Goal: Transaction & Acquisition: Purchase product/service

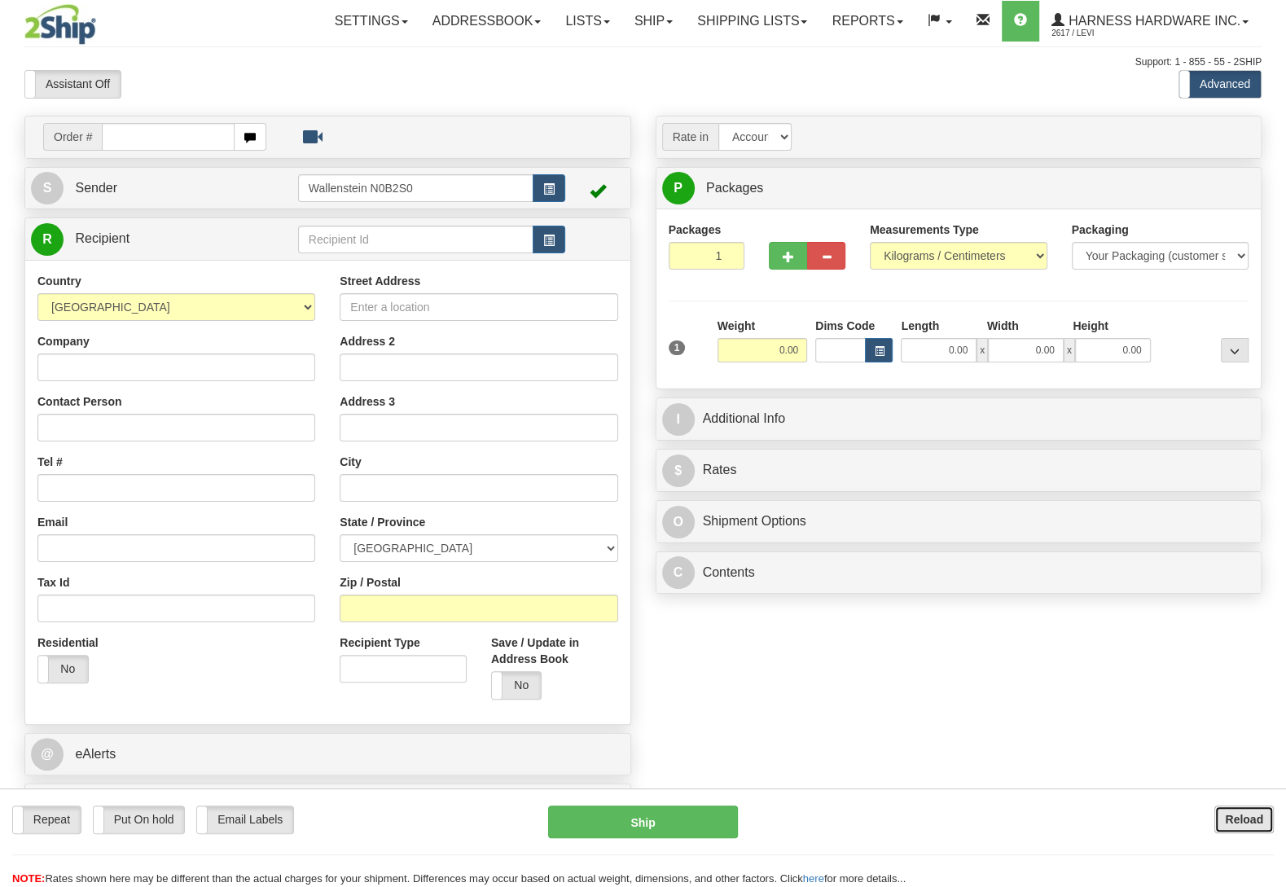
click at [1234, 819] on b "Reload" at bounding box center [1243, 819] width 38 height 13
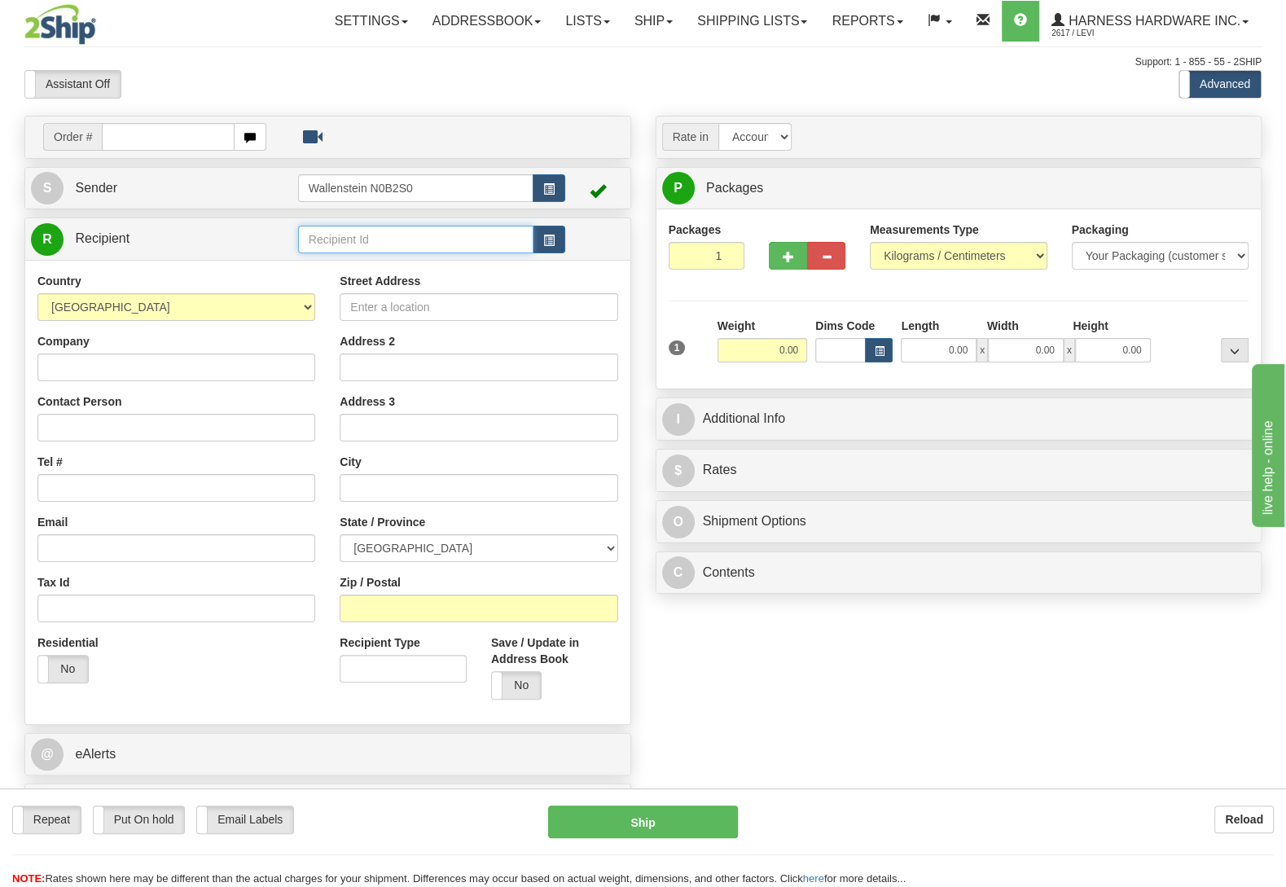
click at [349, 243] on input "text" at bounding box center [415, 240] width 235 height 28
click at [347, 239] on input "text" at bounding box center [415, 240] width 235 height 28
click at [334, 268] on div "GHIL" at bounding box center [411, 266] width 218 height 18
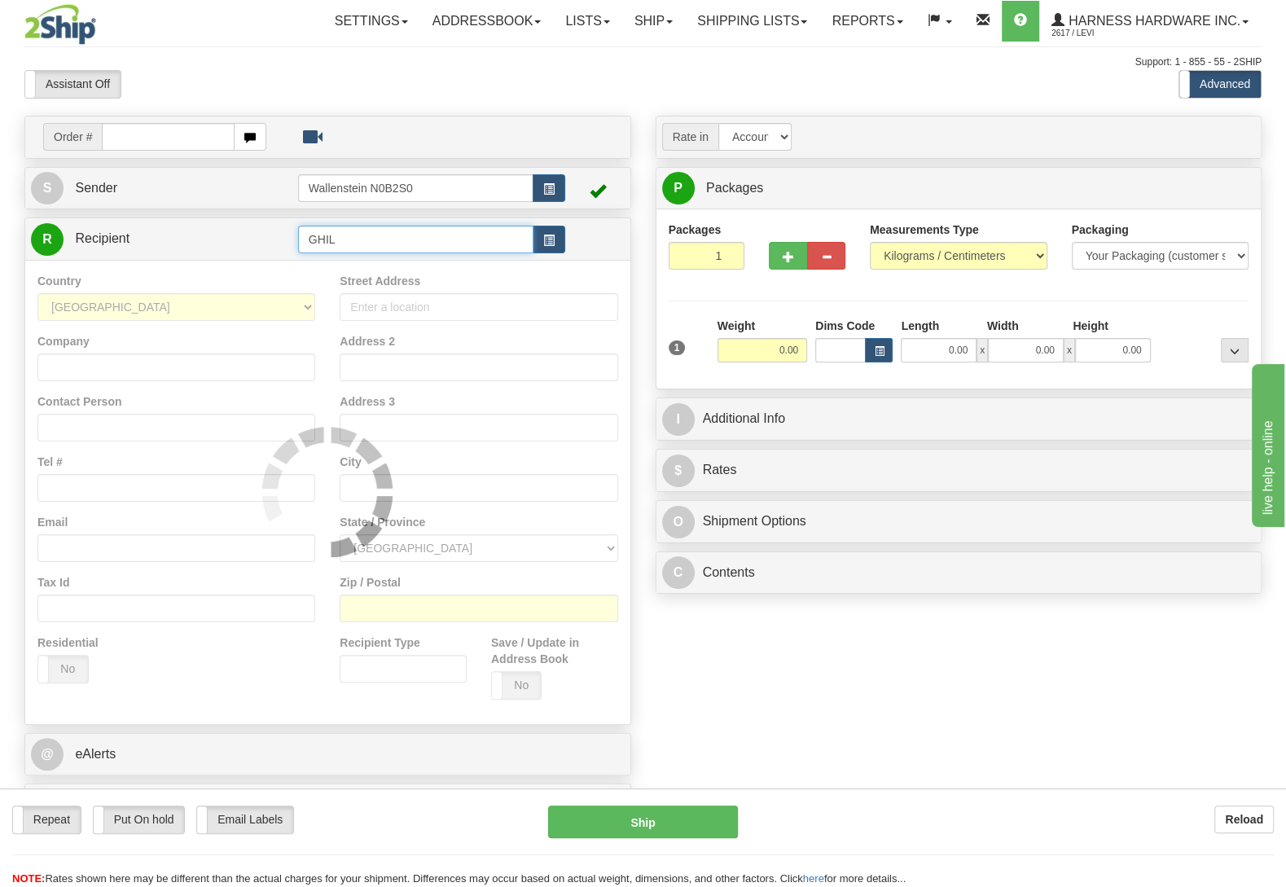
type input "GHIL"
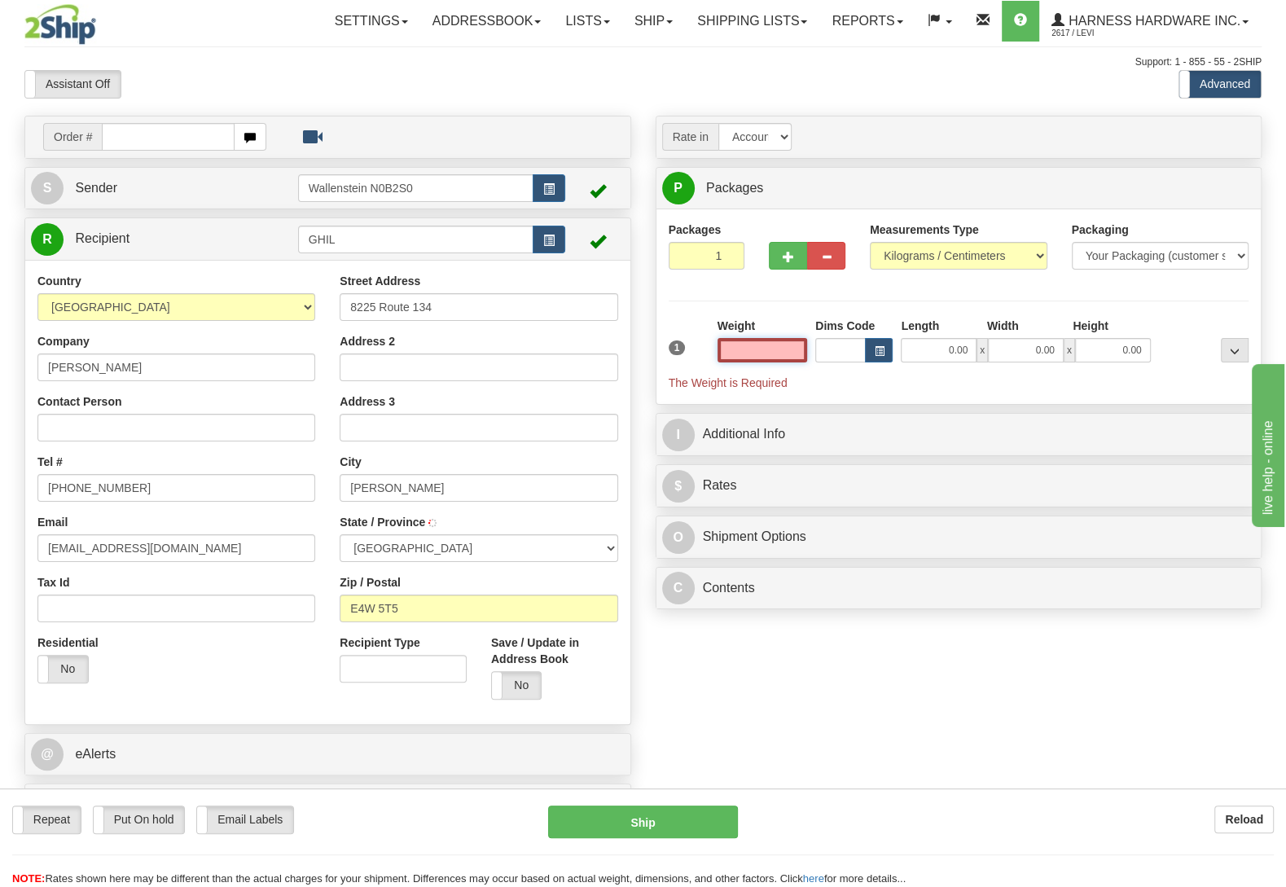
type input "GALLOWAY"
click at [747, 348] on input "text" at bounding box center [762, 350] width 90 height 24
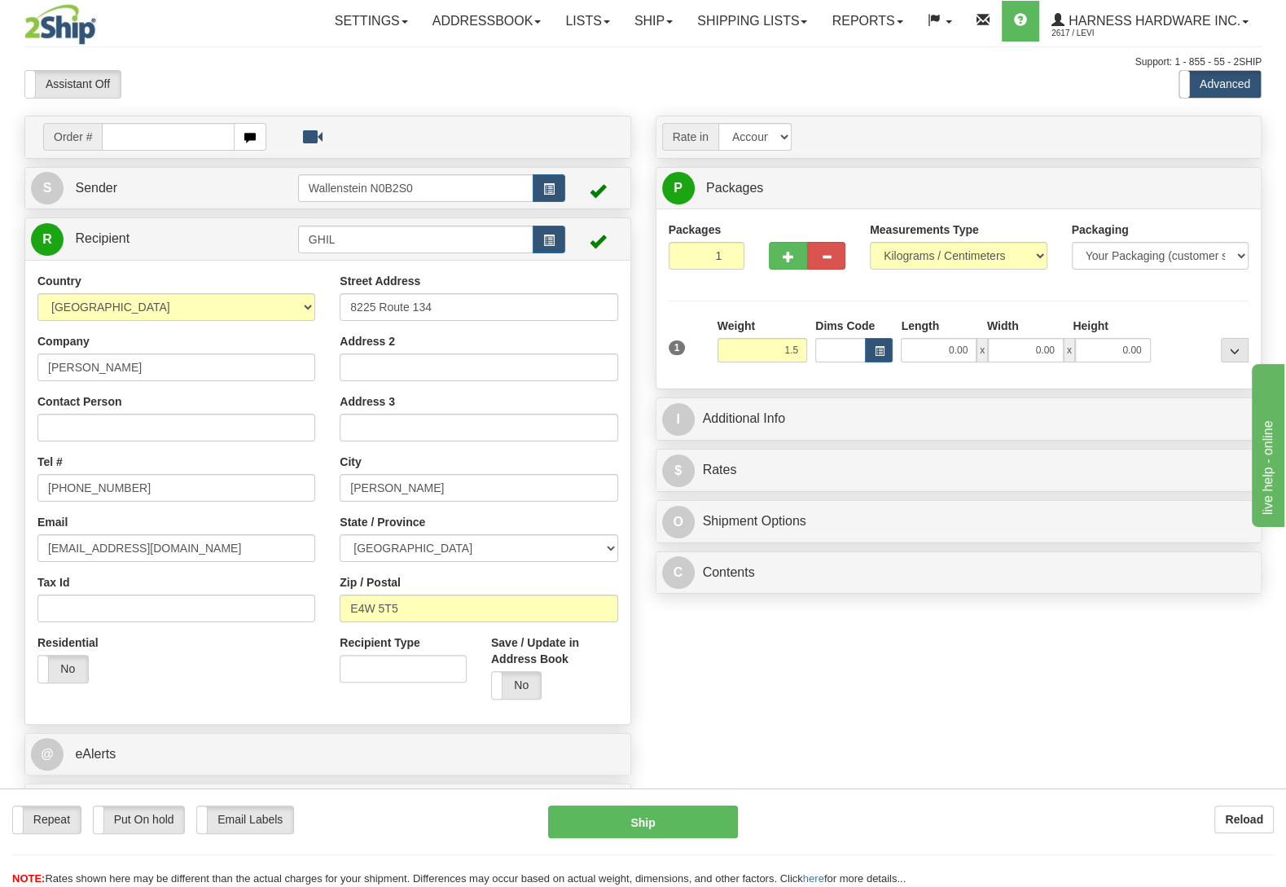
click at [1202, 302] on div "Packages 1 1 Measurements Type" at bounding box center [958, 298] width 580 height 155
type input "1.50"
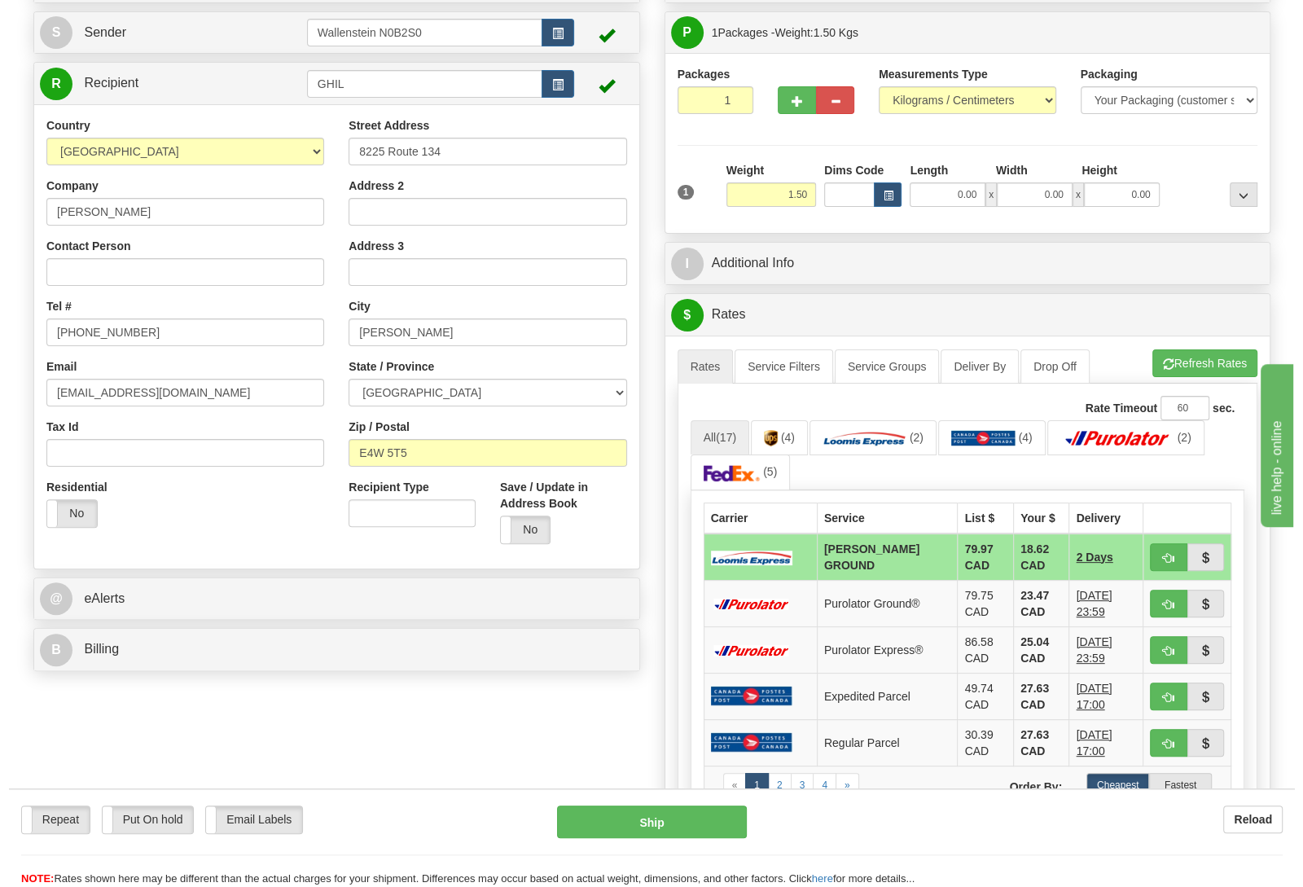
scroll to position [171, 0]
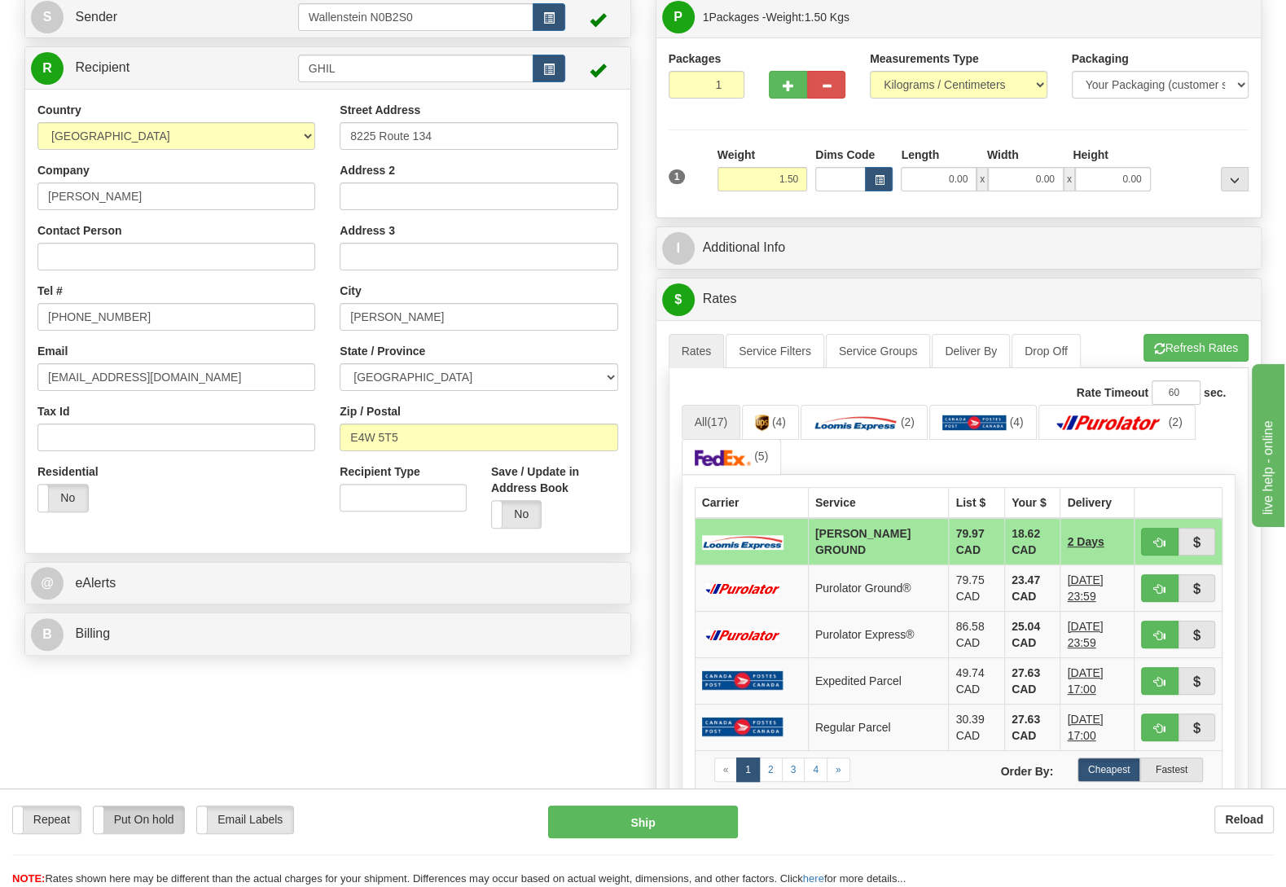
click at [164, 815] on label "Put On hold" at bounding box center [139, 819] width 91 height 27
click at [575, 826] on button "Hold" at bounding box center [643, 821] width 190 height 33
type input "DD"
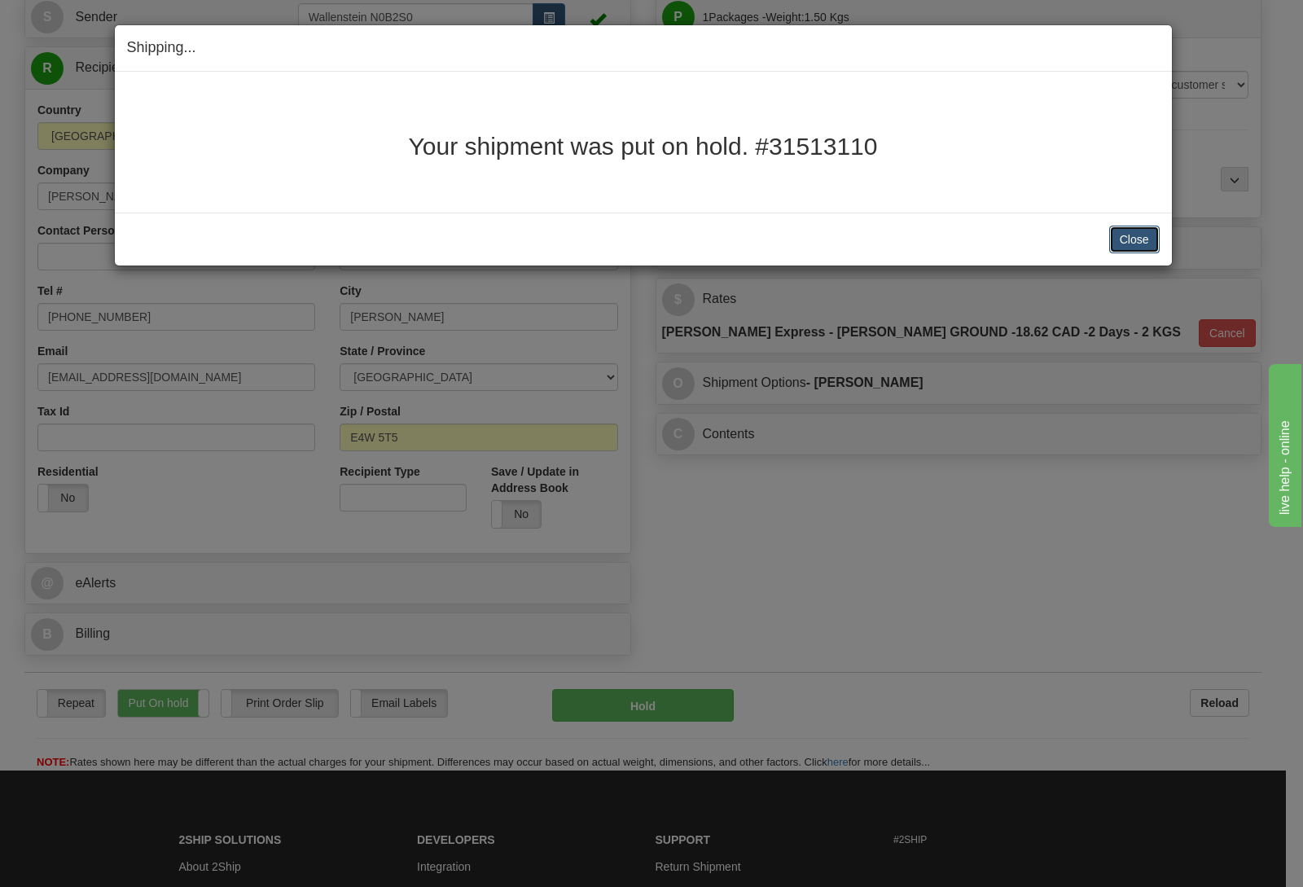
click at [1114, 241] on button "Close" at bounding box center [1134, 240] width 50 height 28
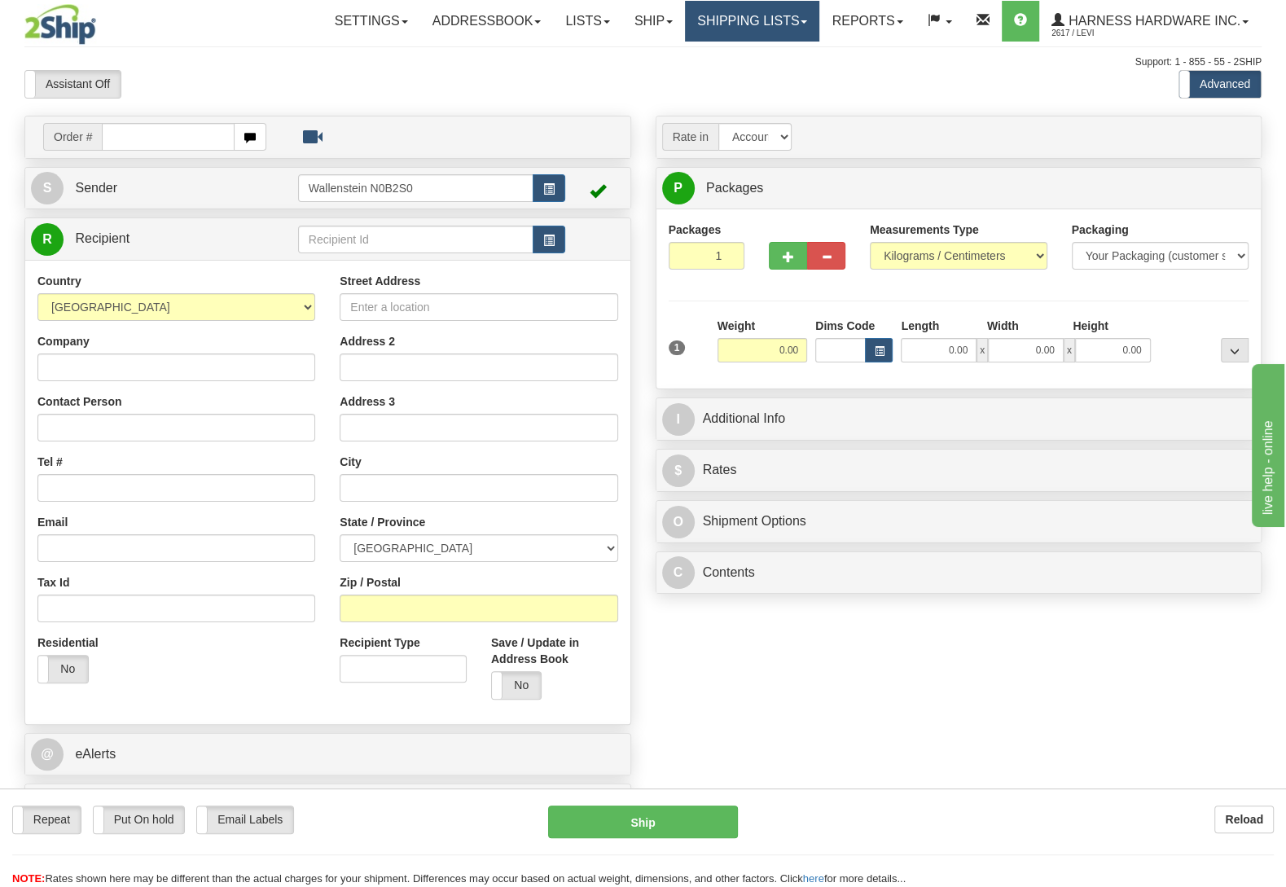
drag, startPoint x: 700, startPoint y: 21, endPoint x: 691, endPoint y: 29, distance: 12.1
click at [700, 24] on link "Shipping lists" at bounding box center [752, 21] width 134 height 41
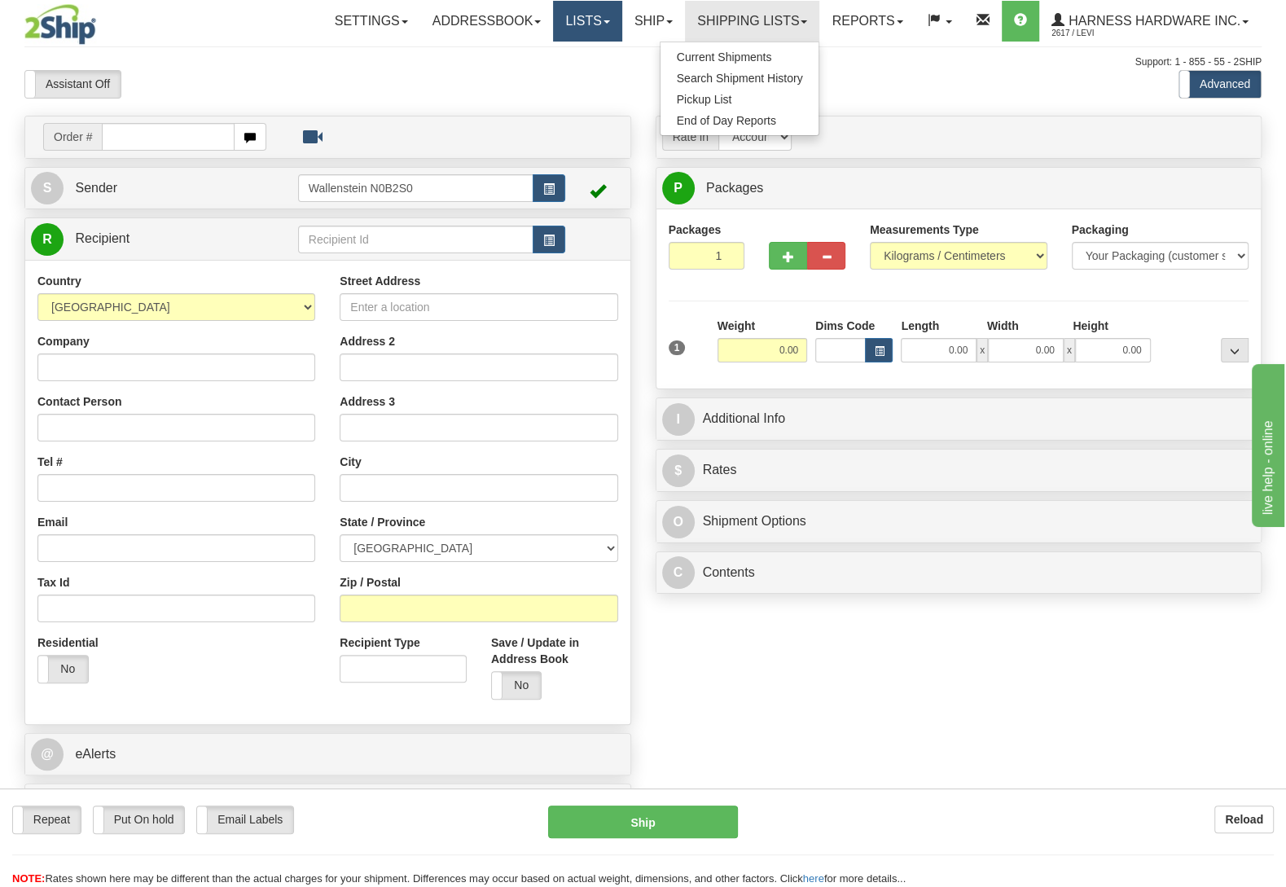
click at [613, 33] on link "Lists" at bounding box center [587, 21] width 68 height 41
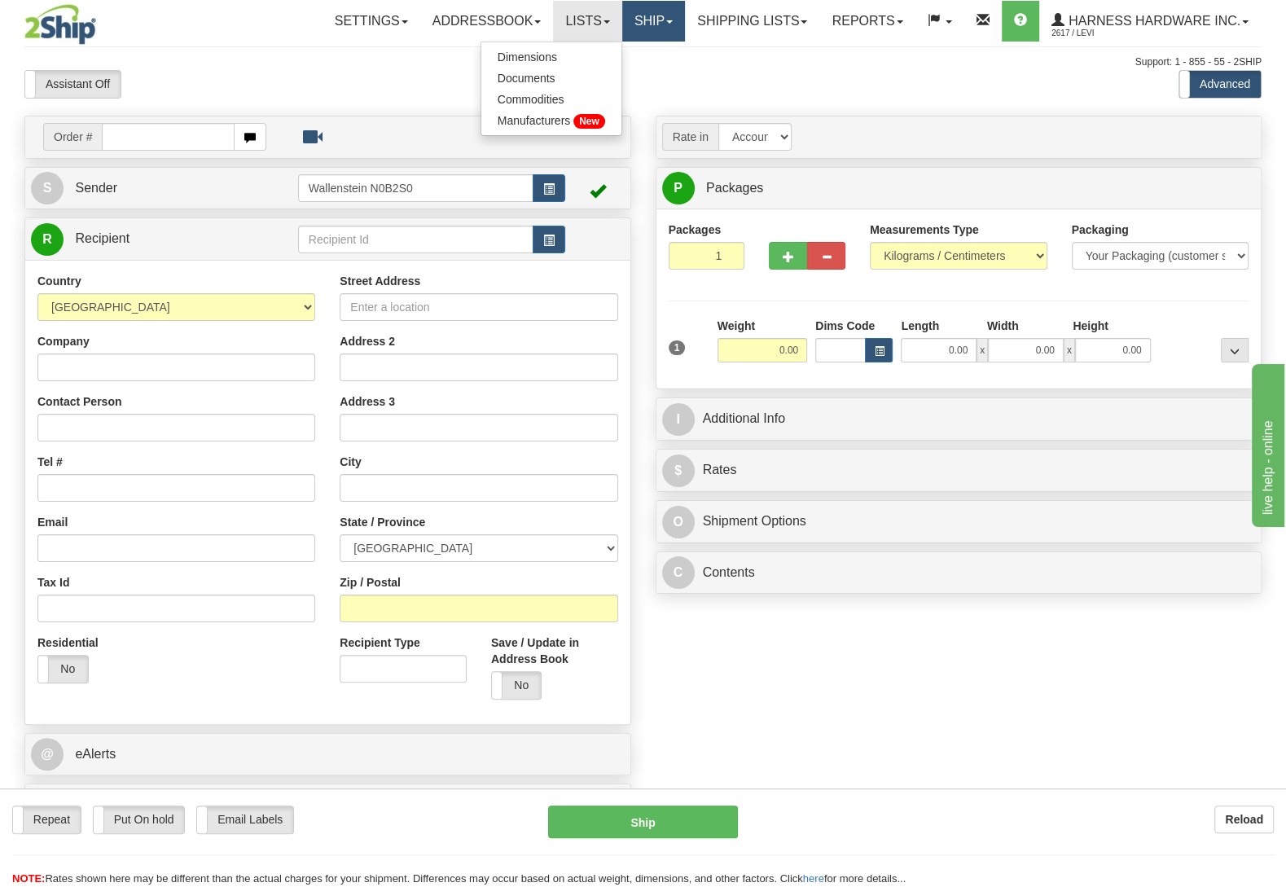
click at [622, 32] on link "Ship" at bounding box center [653, 21] width 63 height 41
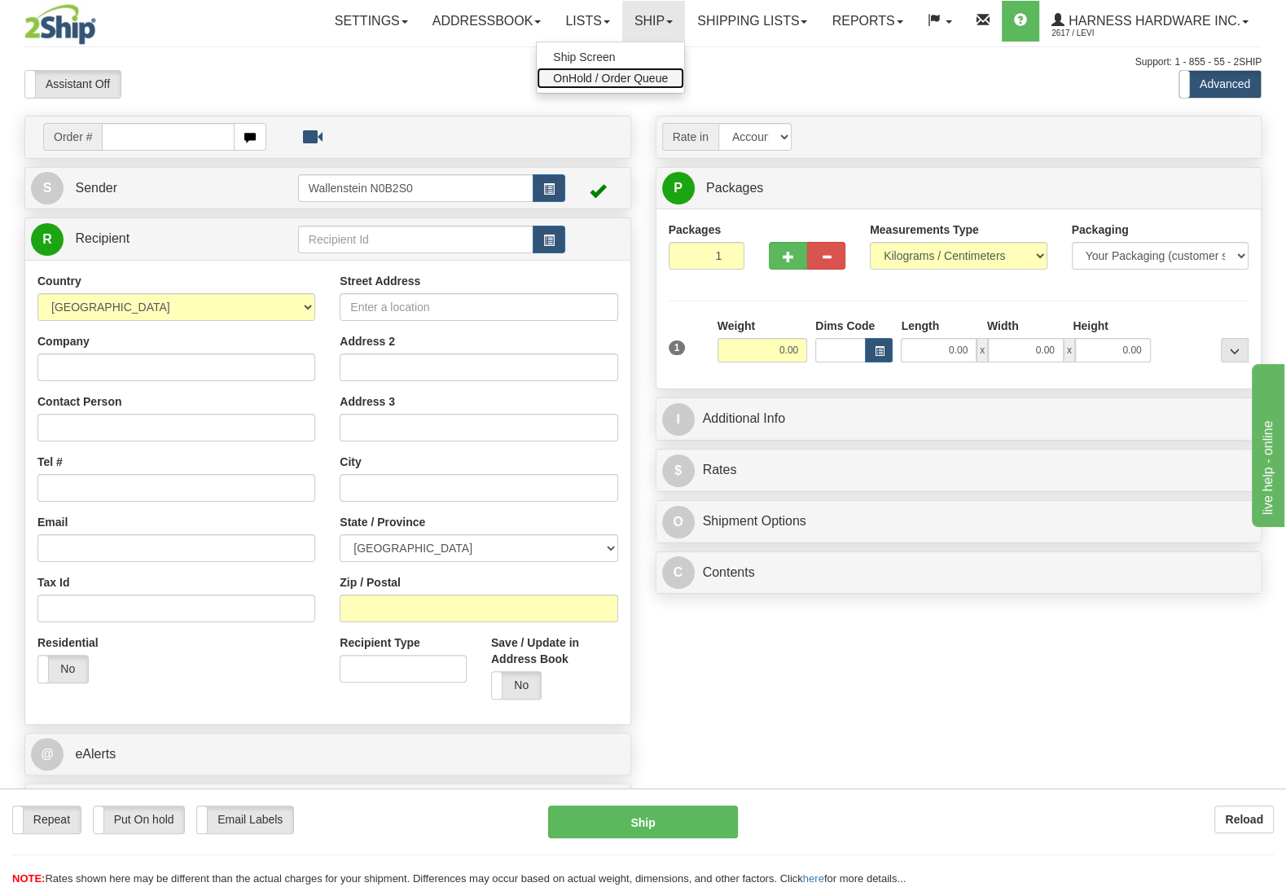
click at [593, 81] on span "OnHold / Order Queue" at bounding box center [610, 78] width 115 height 13
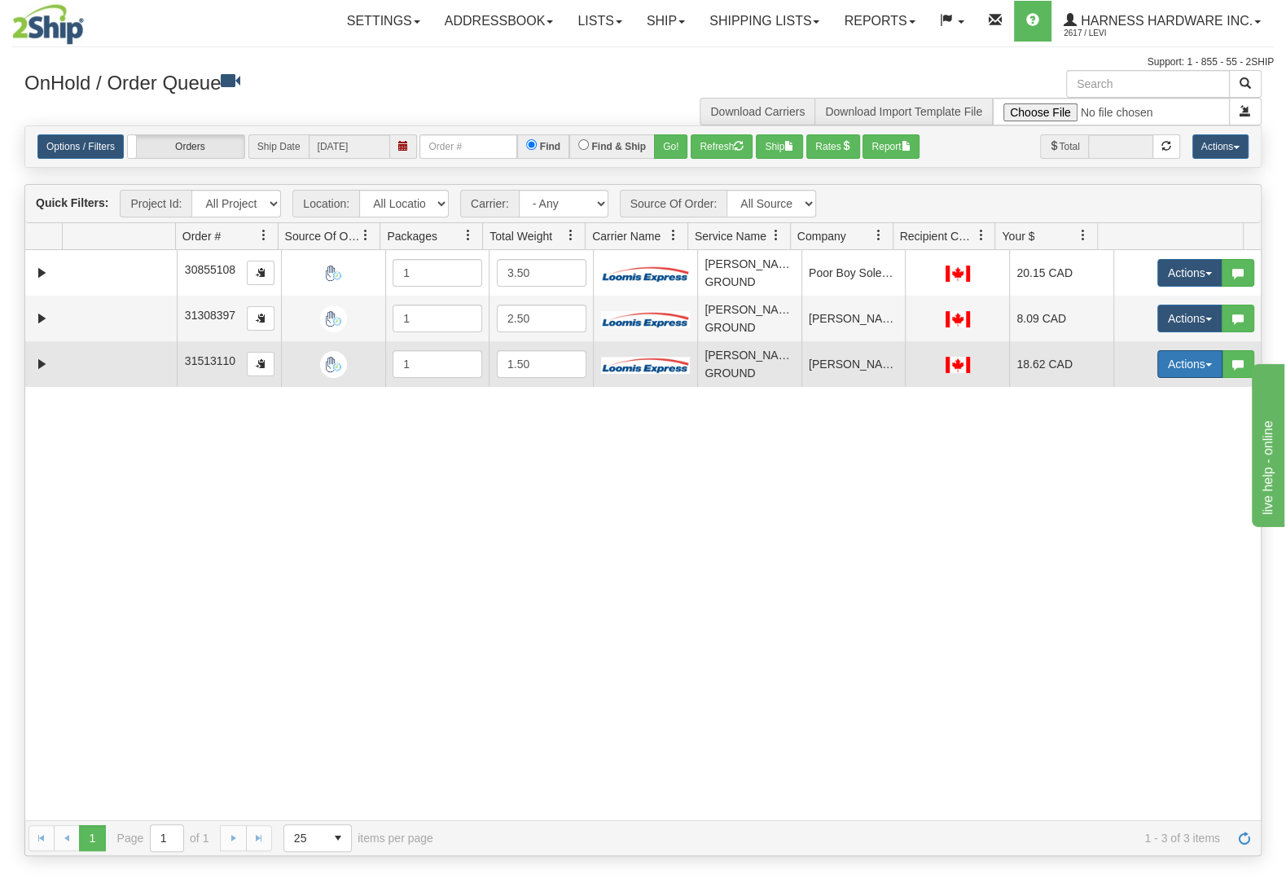
click at [1180, 374] on button "Actions" at bounding box center [1189, 364] width 65 height 28
click at [1116, 465] on span "Ship" at bounding box center [1124, 458] width 34 height 13
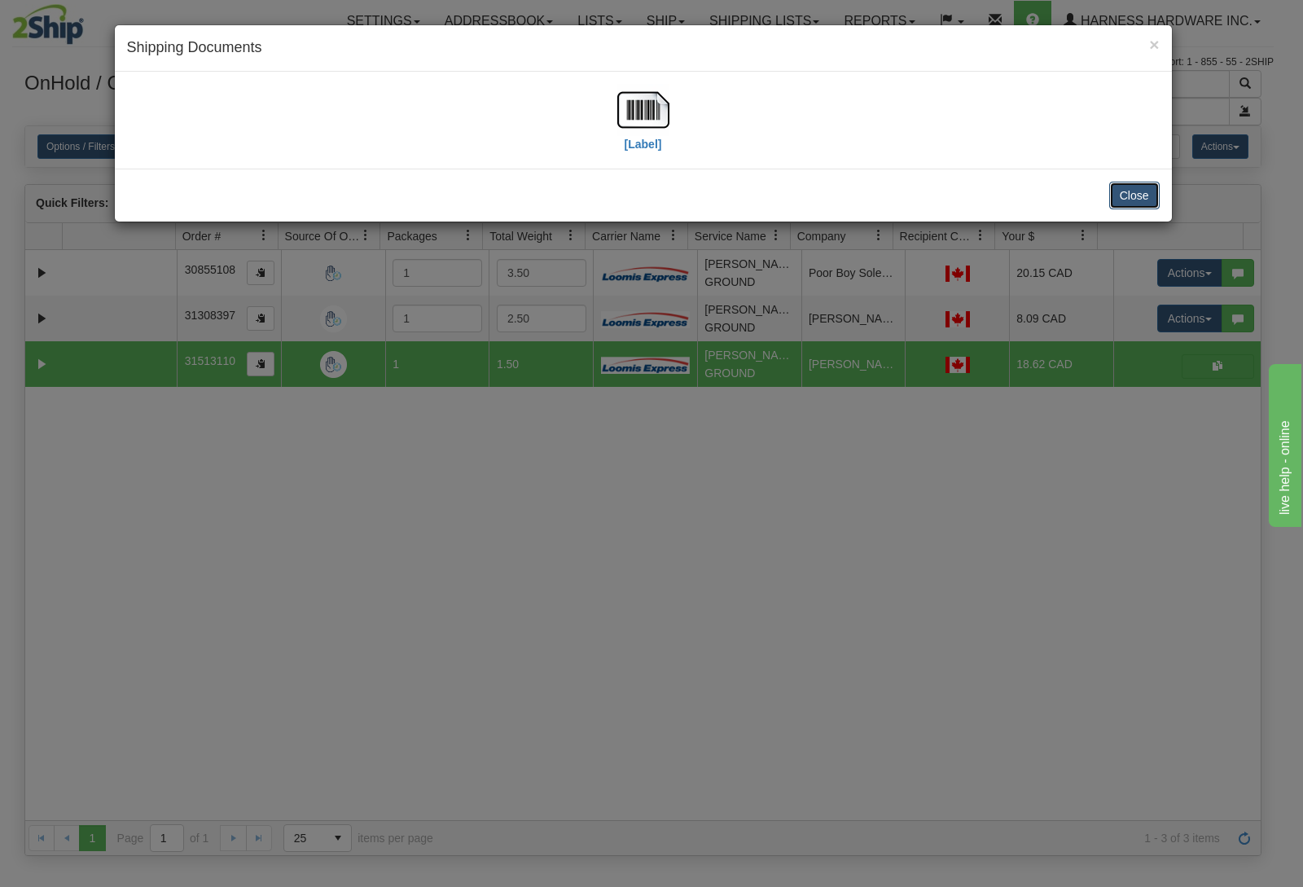
click at [1126, 192] on button "Close" at bounding box center [1134, 196] width 50 height 28
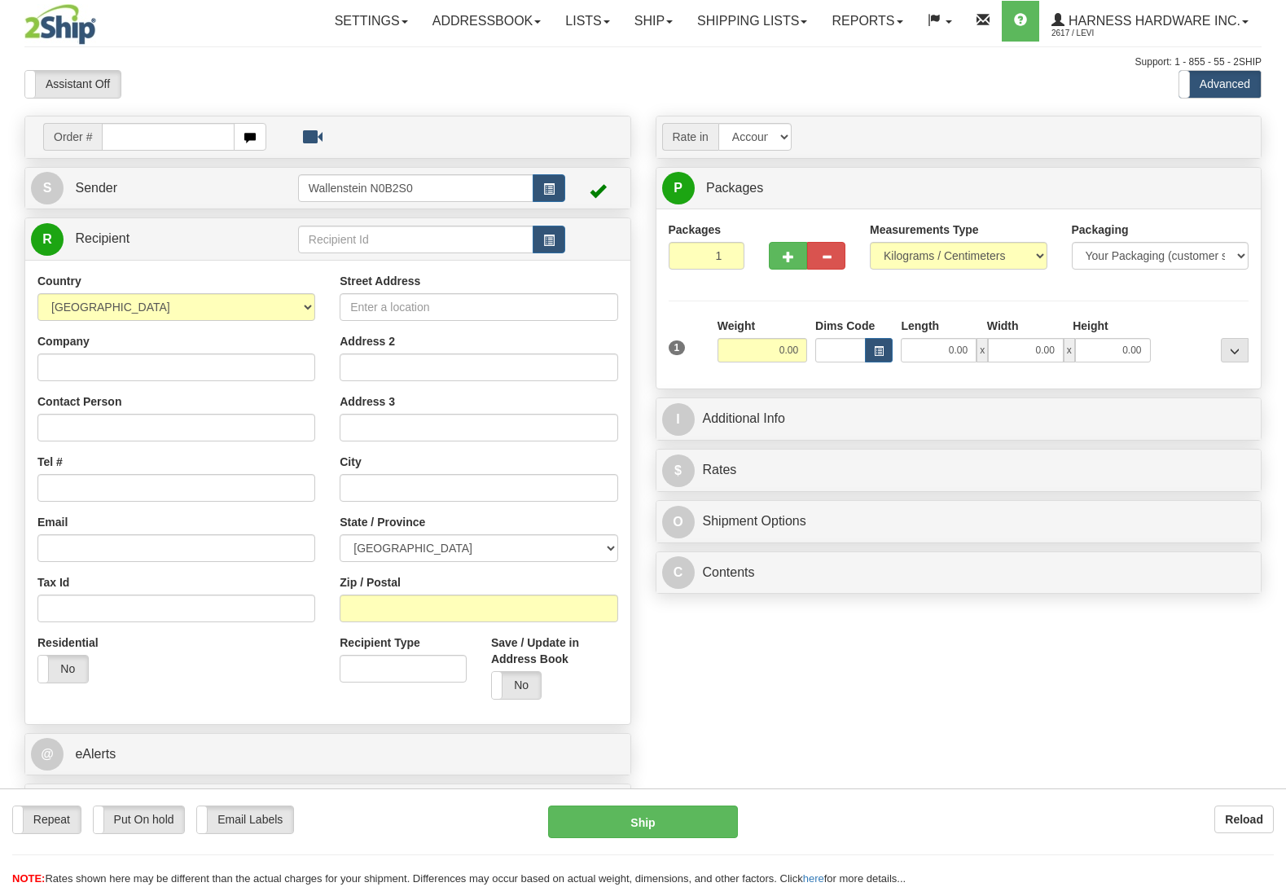
click at [353, 241] on input "text" at bounding box center [415, 240] width 235 height 28
type input "ADE"
click at [365, 610] on input "Zip / Postal" at bounding box center [479, 608] width 278 height 28
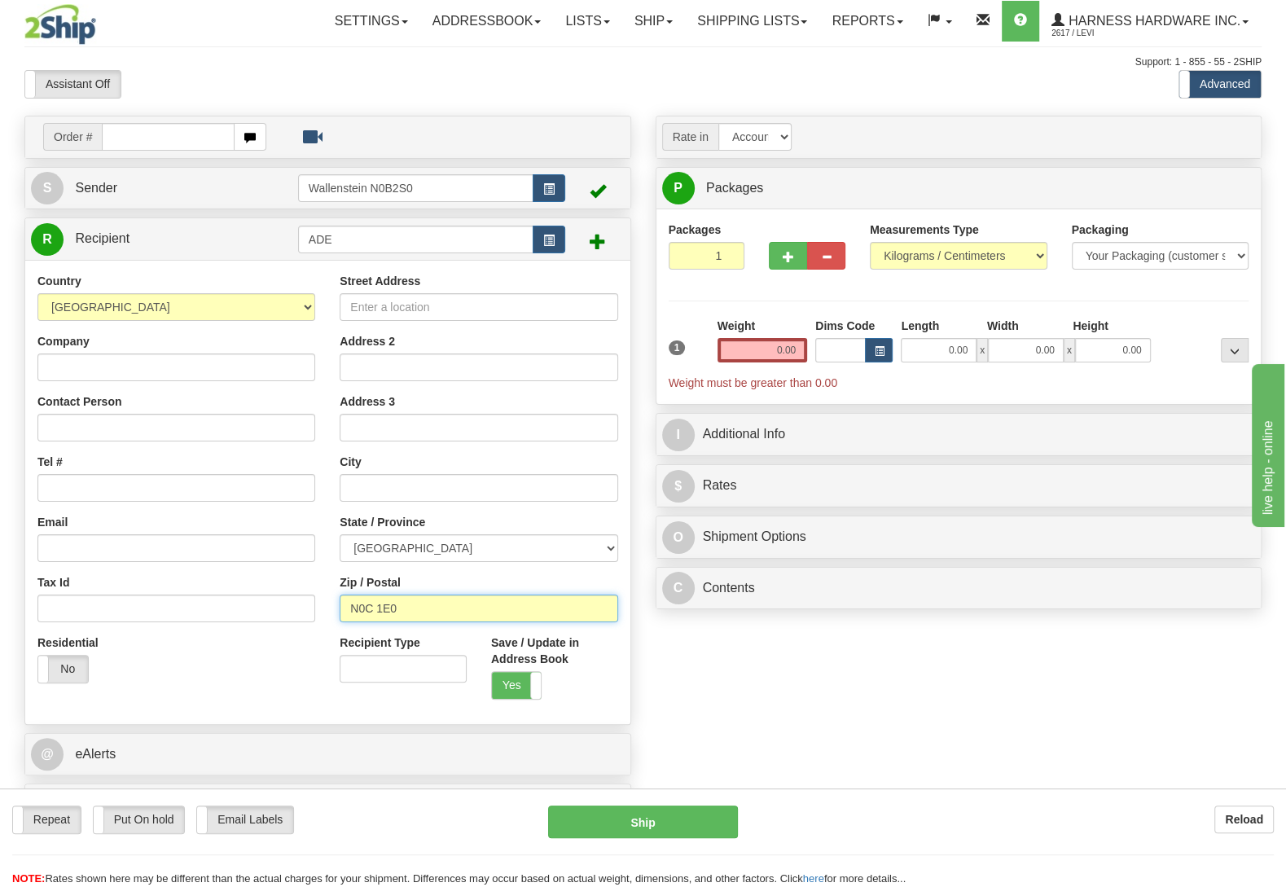
type input "N0C 1E0"
click at [651, 652] on div "Order # S Sender" at bounding box center [642, 476] width 1261 height 720
type input "FLESHERTON"
select select "ON"
click at [379, 240] on input "ADE" at bounding box center [415, 240] width 235 height 28
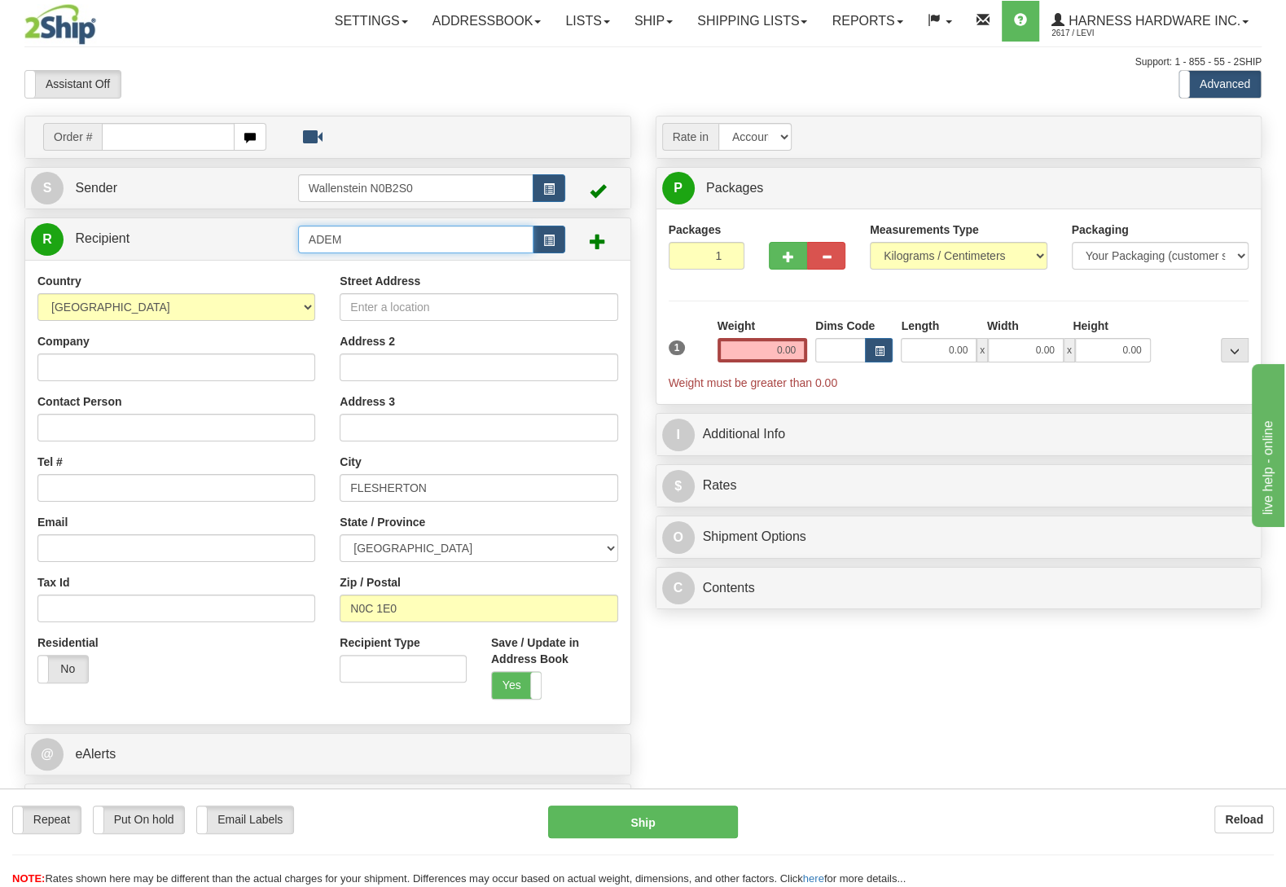
type input "ADEM"
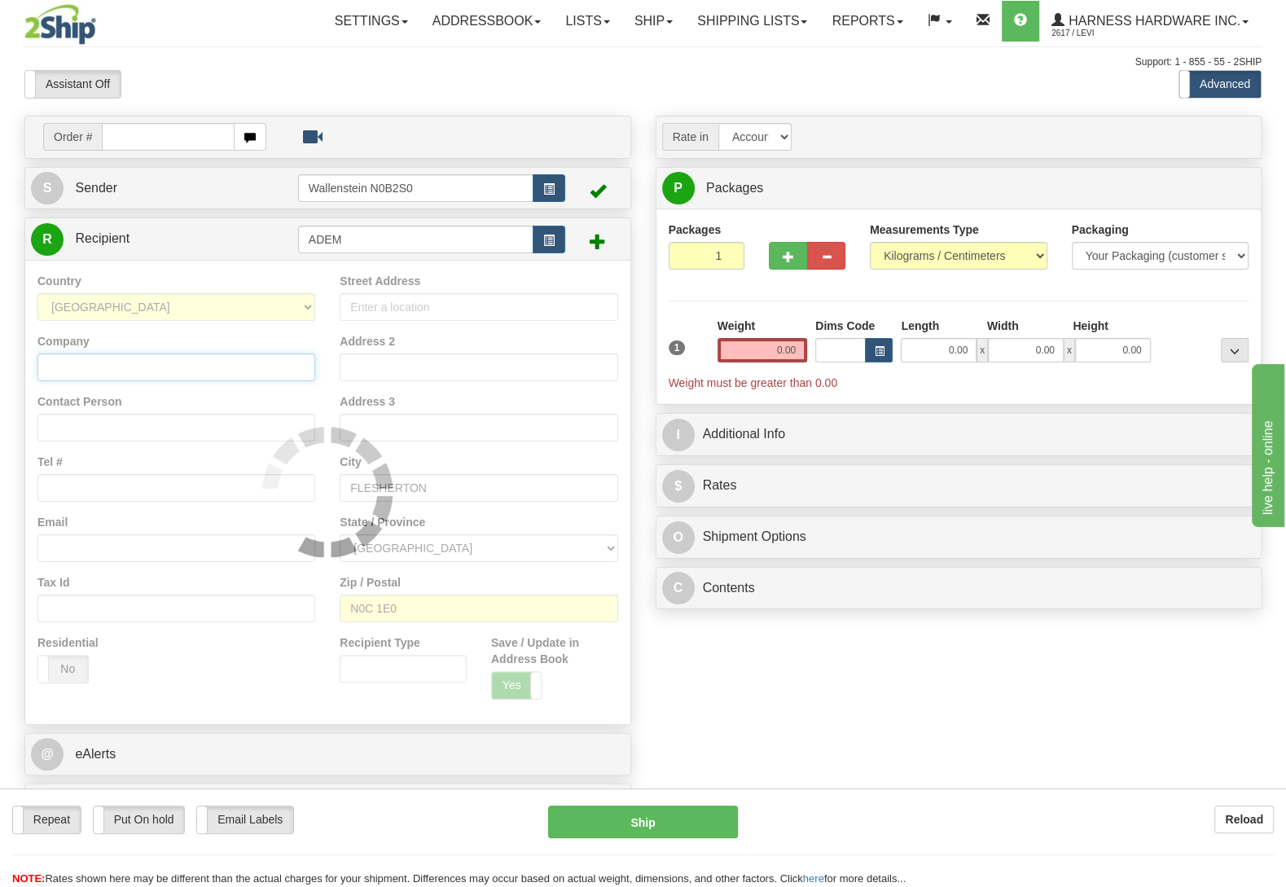
click at [174, 363] on input "Company" at bounding box center [176, 367] width 278 height 28
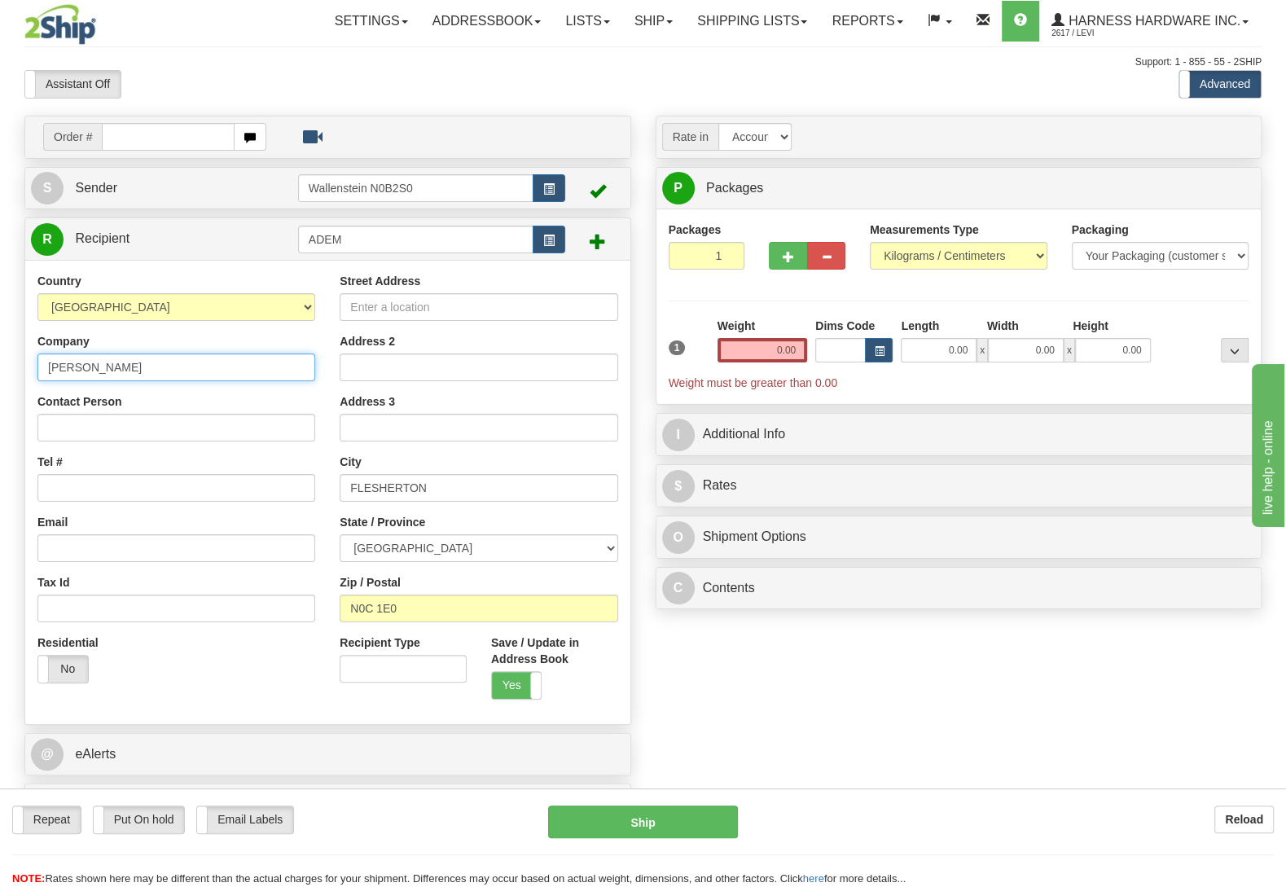
drag, startPoint x: 115, startPoint y: 366, endPoint x: 44, endPoint y: 363, distance: 70.9
click at [44, 363] on input "Aden B Martin" at bounding box center [176, 367] width 278 height 28
drag, startPoint x: 65, startPoint y: 361, endPoint x: 74, endPoint y: 361, distance: 9.0
type input "Aden B Martin"
click at [105, 427] on input "Contact Person" at bounding box center [176, 428] width 278 height 28
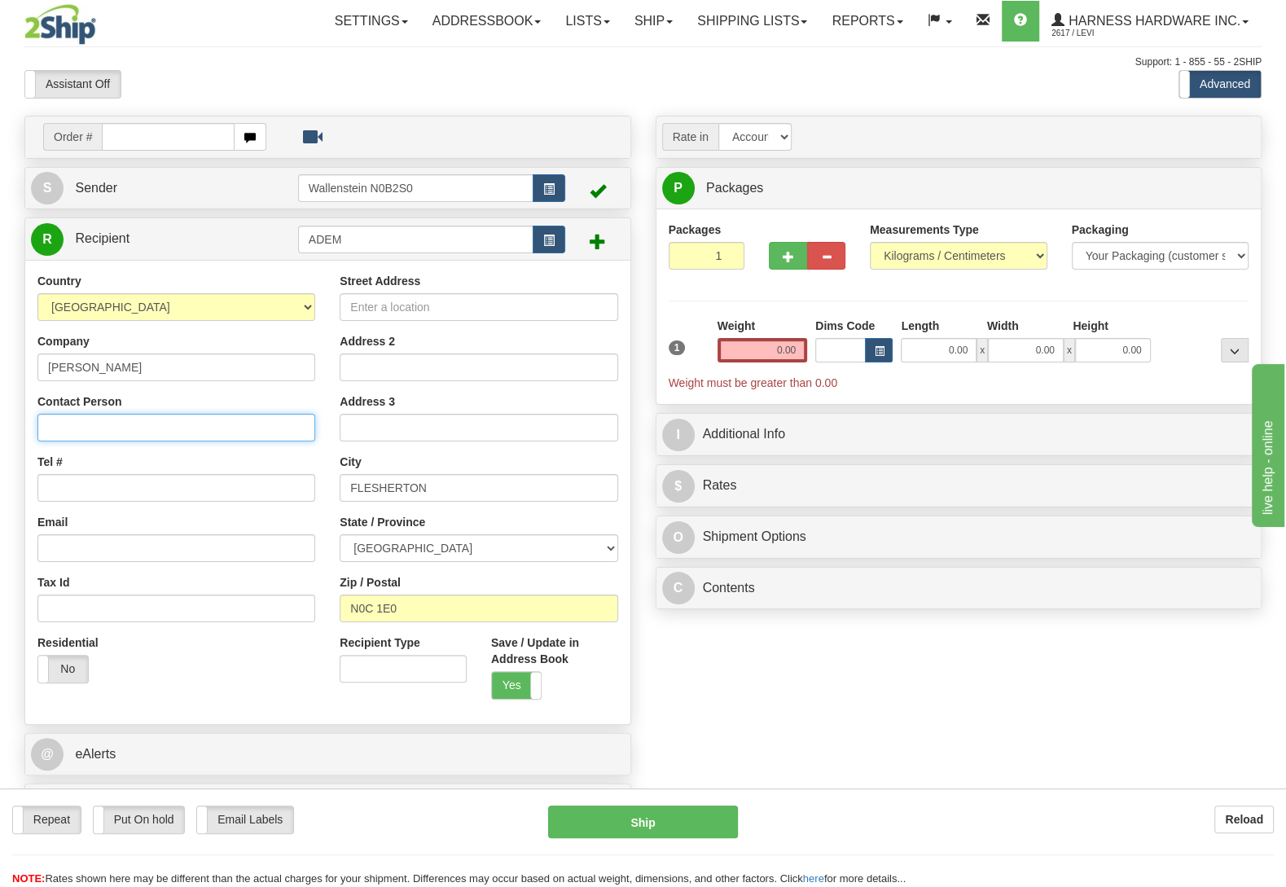
paste input "Aden B Martin"
type input "Aden B Martin"
drag, startPoint x: 849, startPoint y: 686, endPoint x: 802, endPoint y: 680, distance: 47.7
click at [848, 686] on div "Order # S Sender" at bounding box center [642, 476] width 1261 height 720
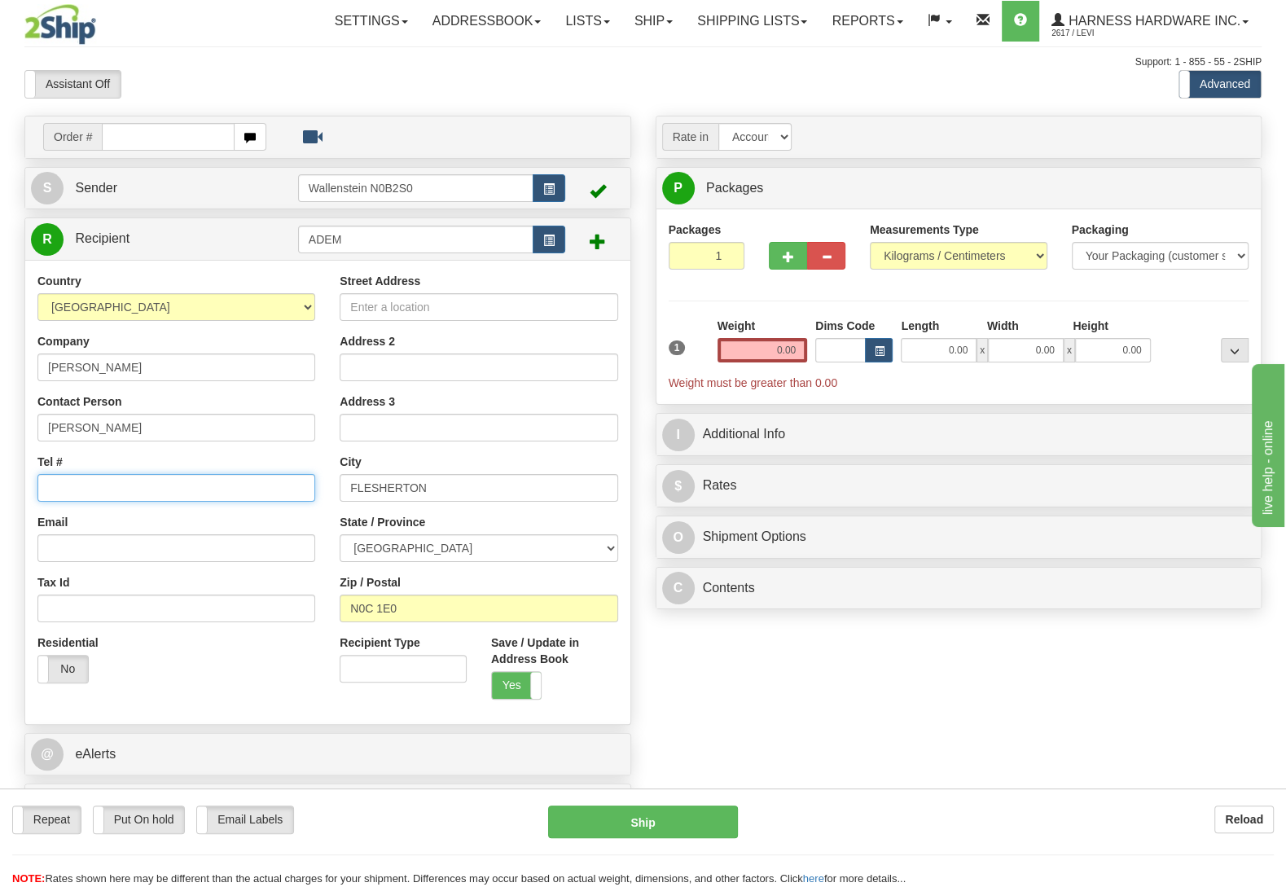
click at [194, 485] on input "Tel #" at bounding box center [176, 488] width 278 height 28
type input "5"
type input "(705)888-2621"
click at [366, 300] on input "Street Address" at bounding box center [479, 307] width 278 height 28
type input "406409 Grey County Road 4"
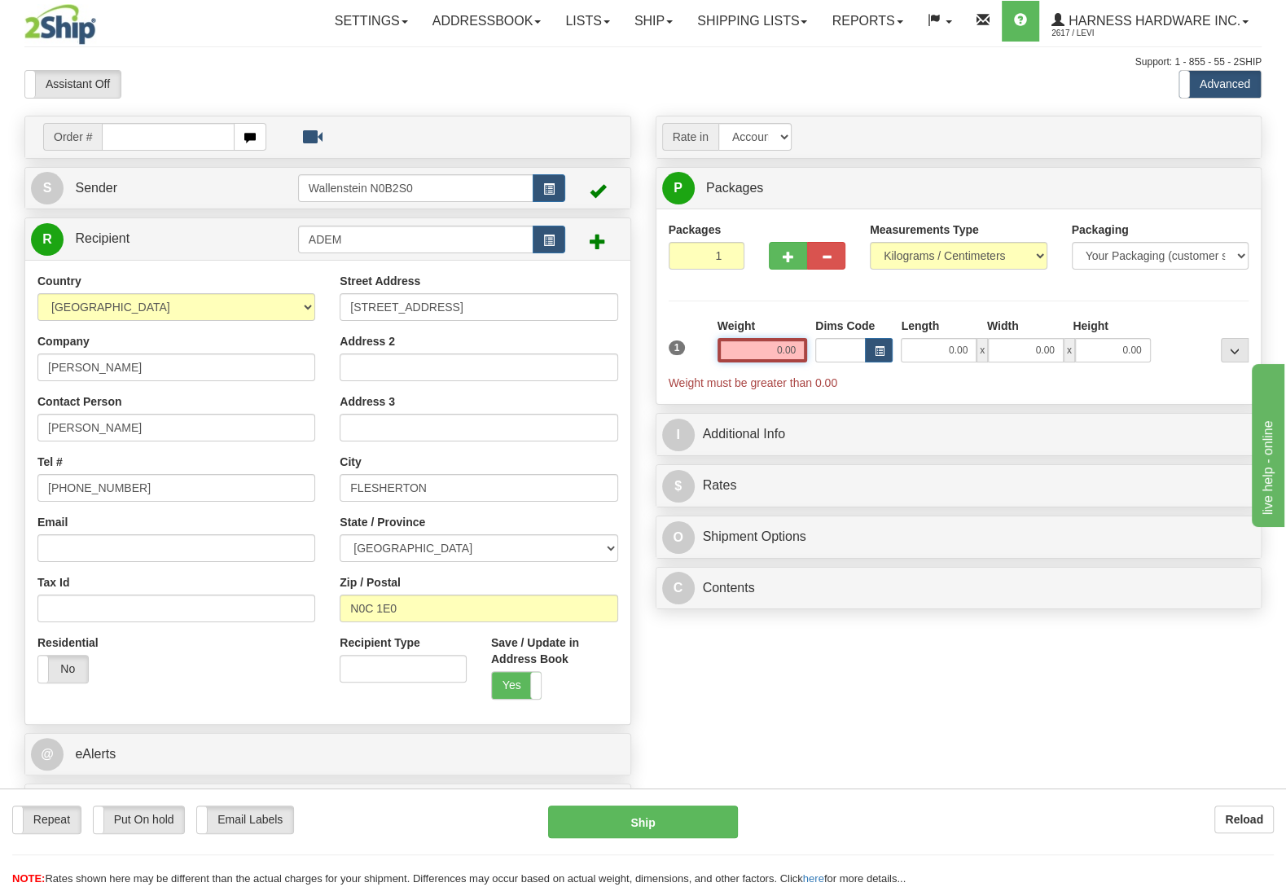
click at [746, 347] on input "0.00" at bounding box center [762, 350] width 90 height 24
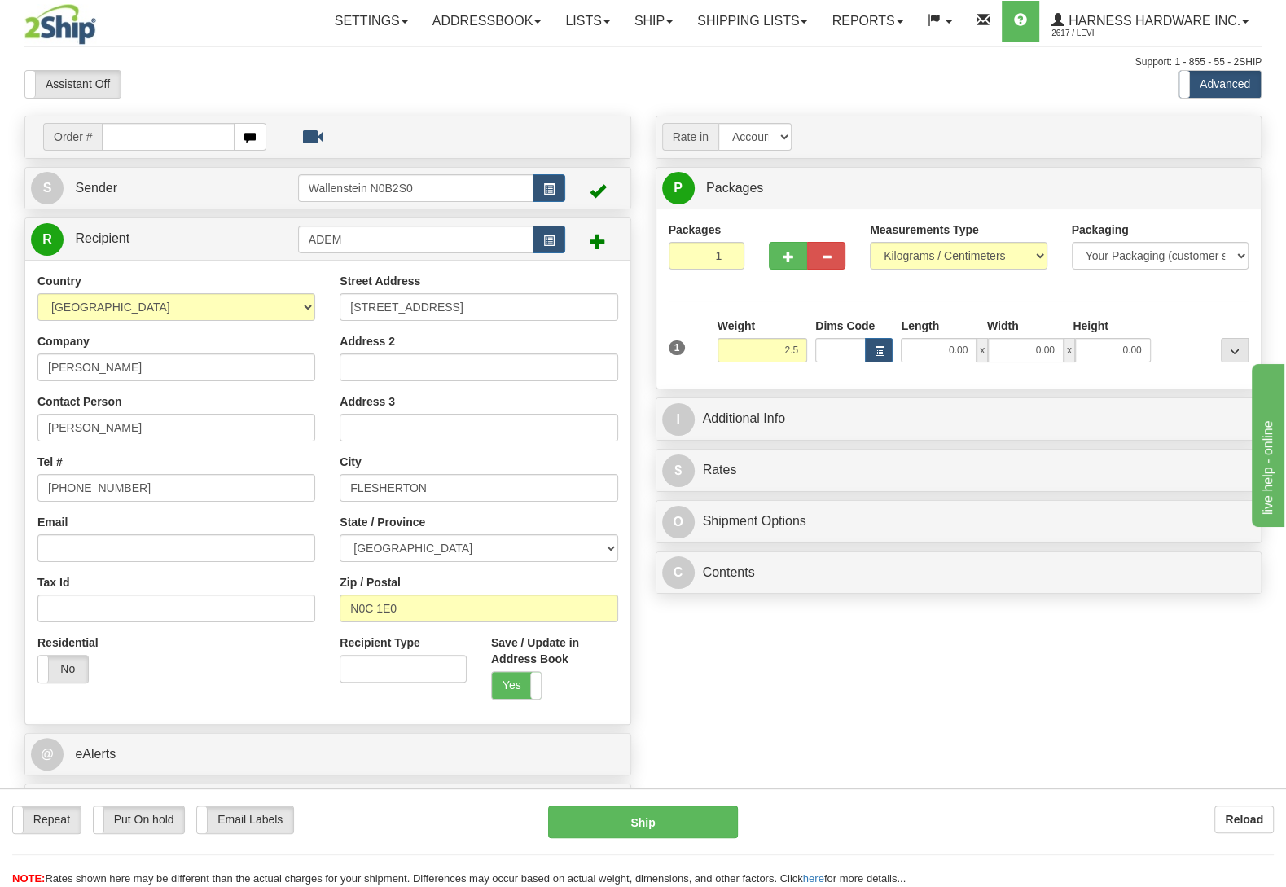
type input "2.50"
click at [1177, 322] on div at bounding box center [1203, 340] width 98 height 45
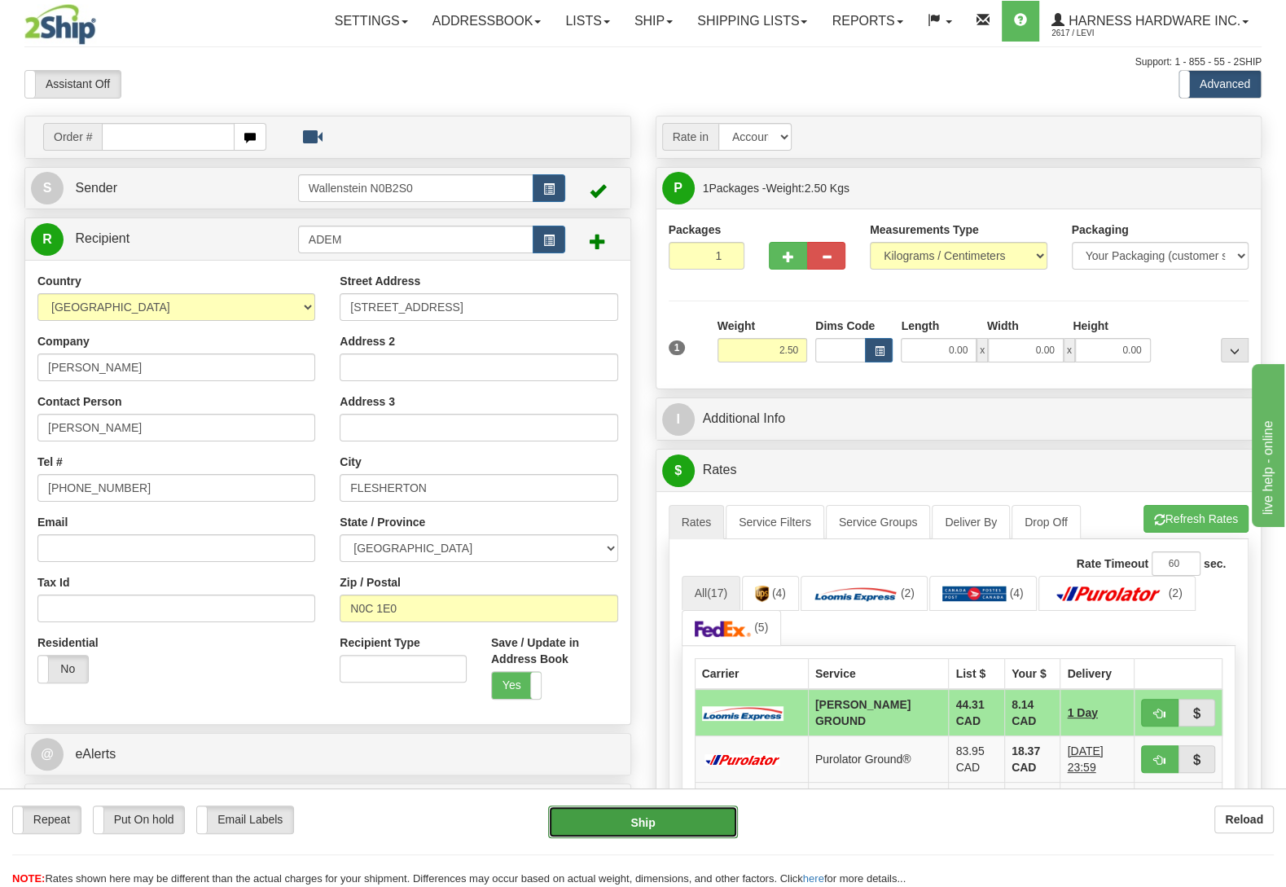
click at [582, 823] on button "Ship" at bounding box center [643, 821] width 190 height 33
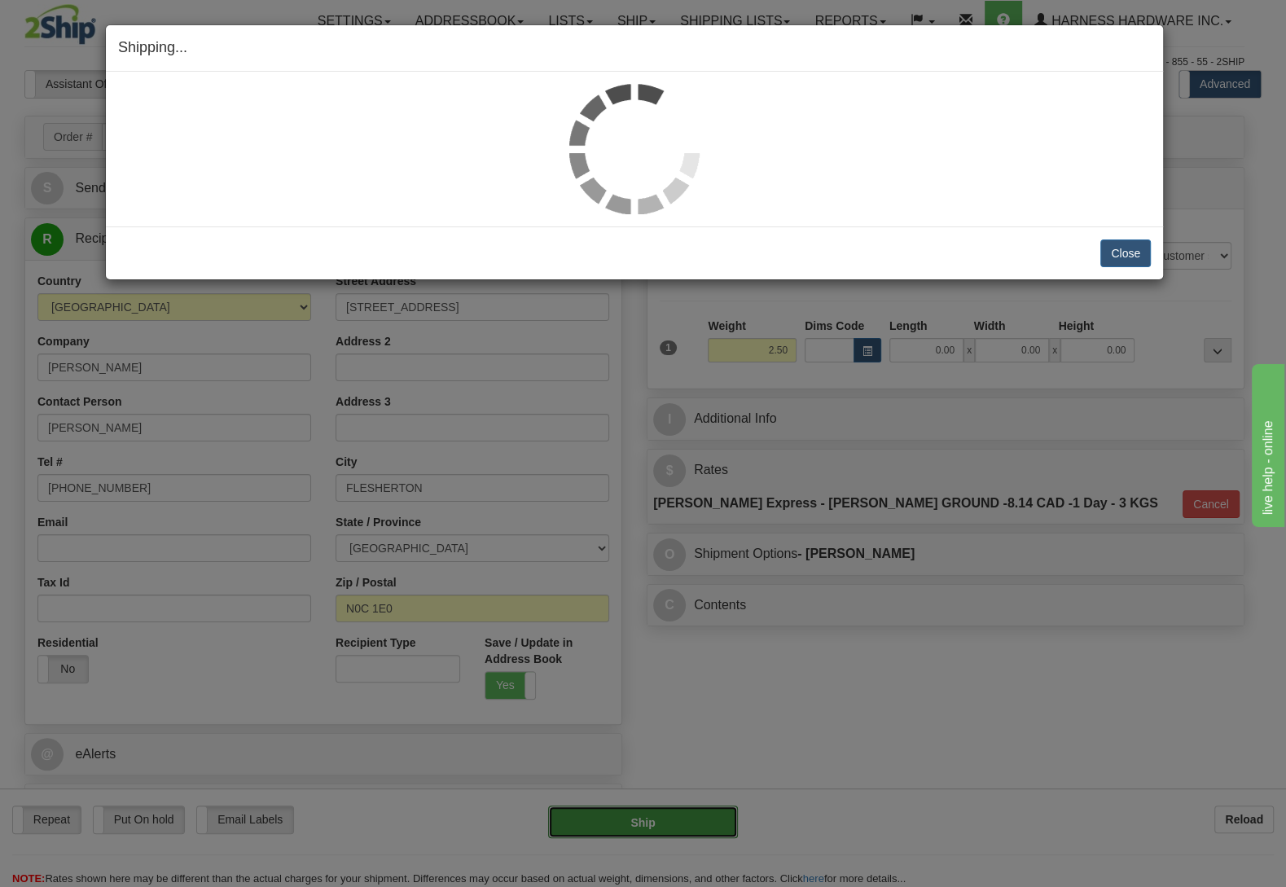
type input "DD"
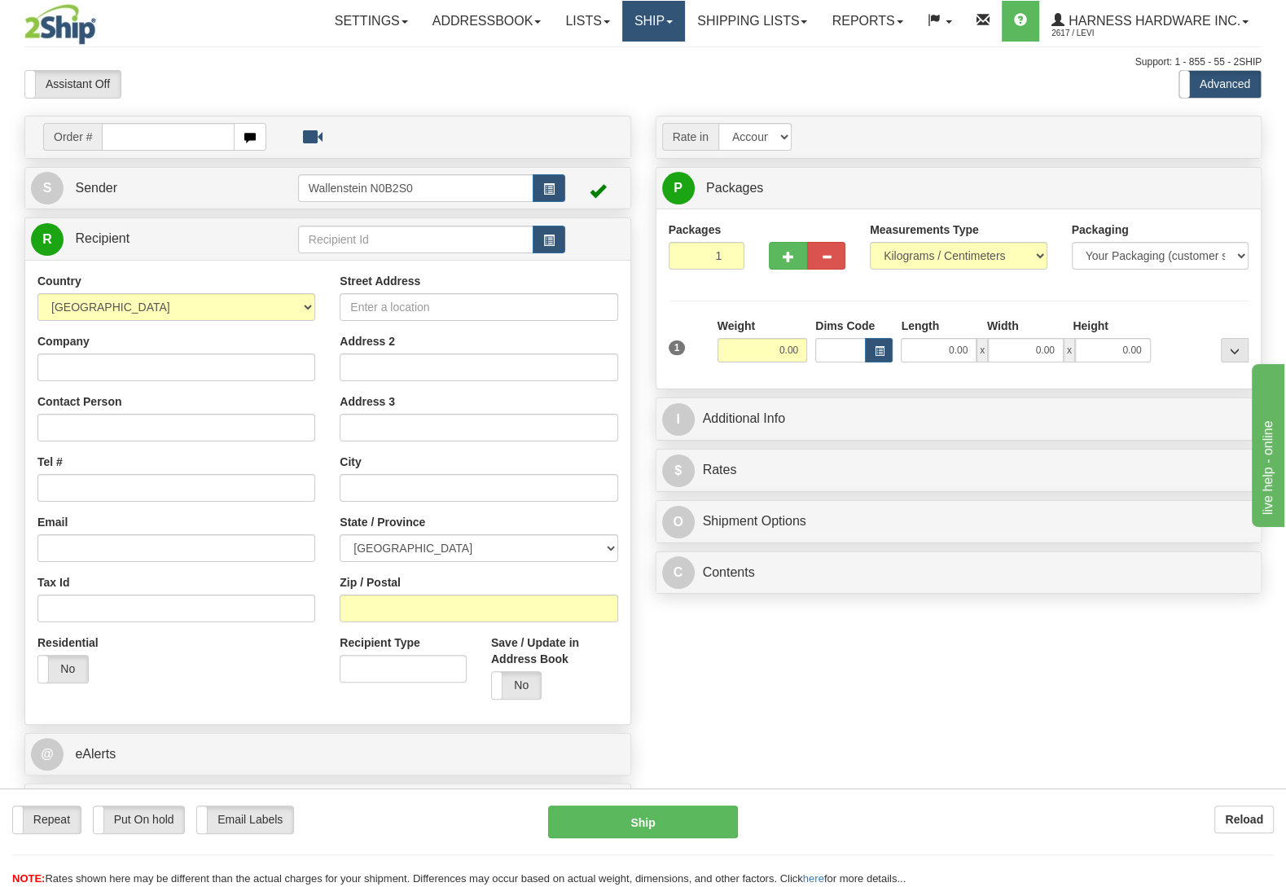
click at [655, 23] on link "Ship" at bounding box center [653, 21] width 63 height 41
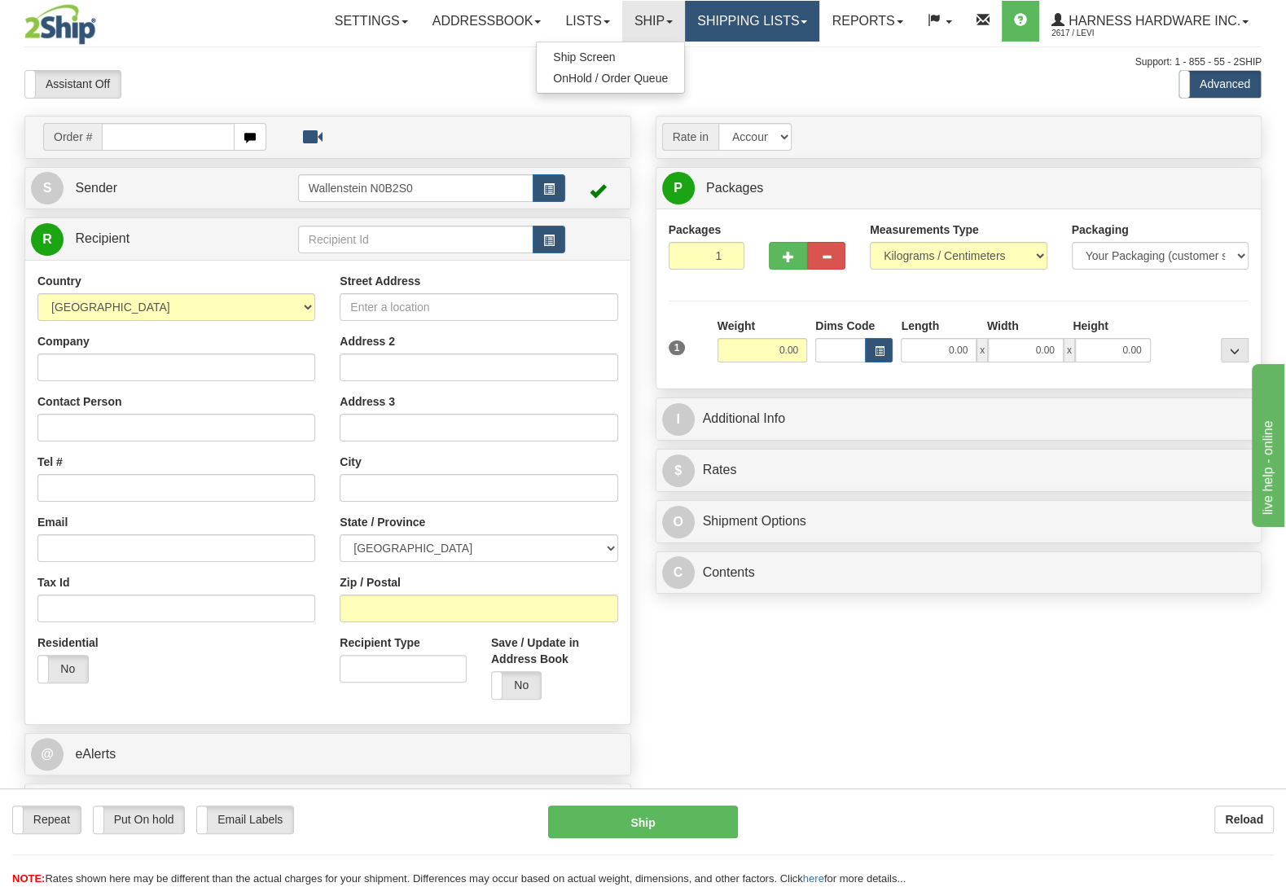
click at [688, 23] on link "Shipping lists" at bounding box center [752, 21] width 134 height 41
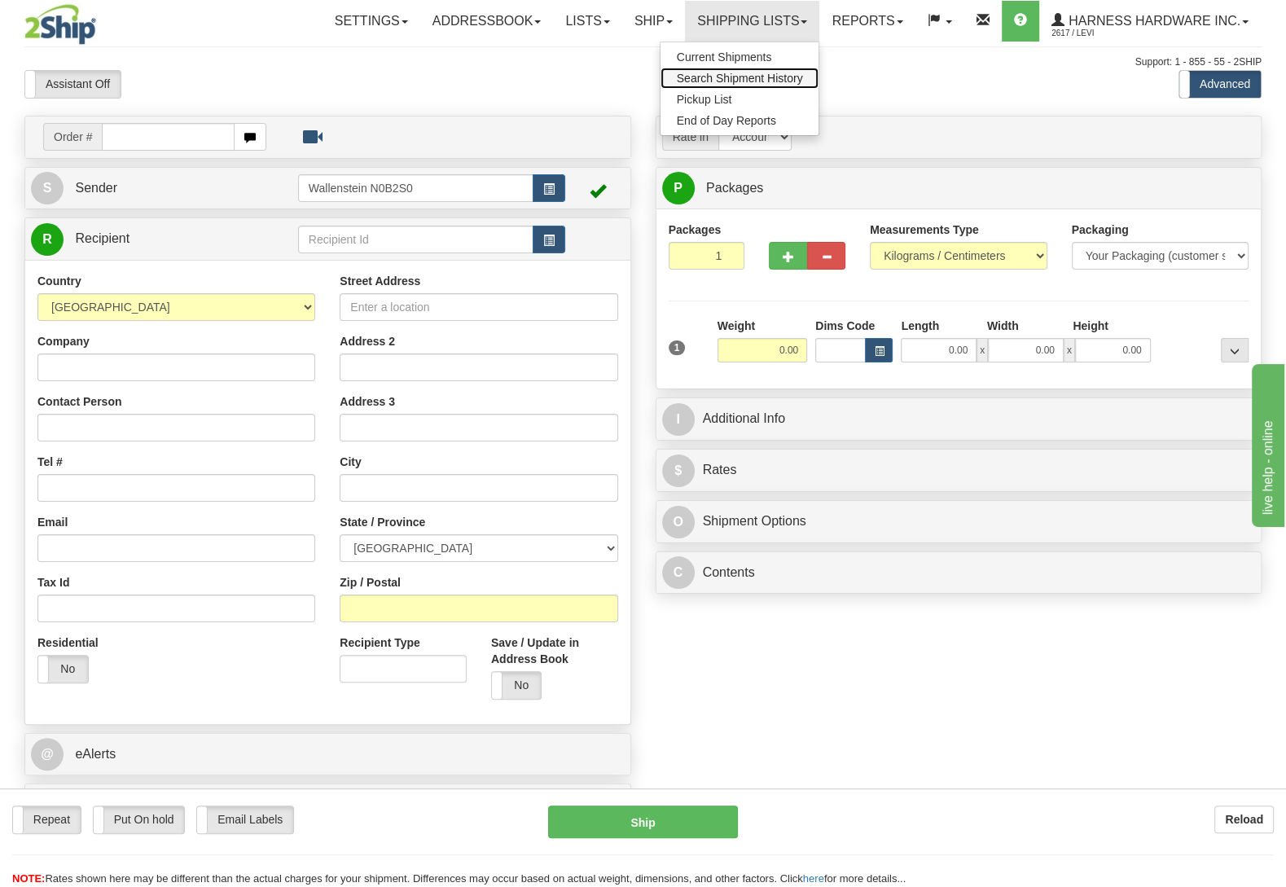
click at [701, 77] on span "Search Shipment History" at bounding box center [740, 78] width 126 height 13
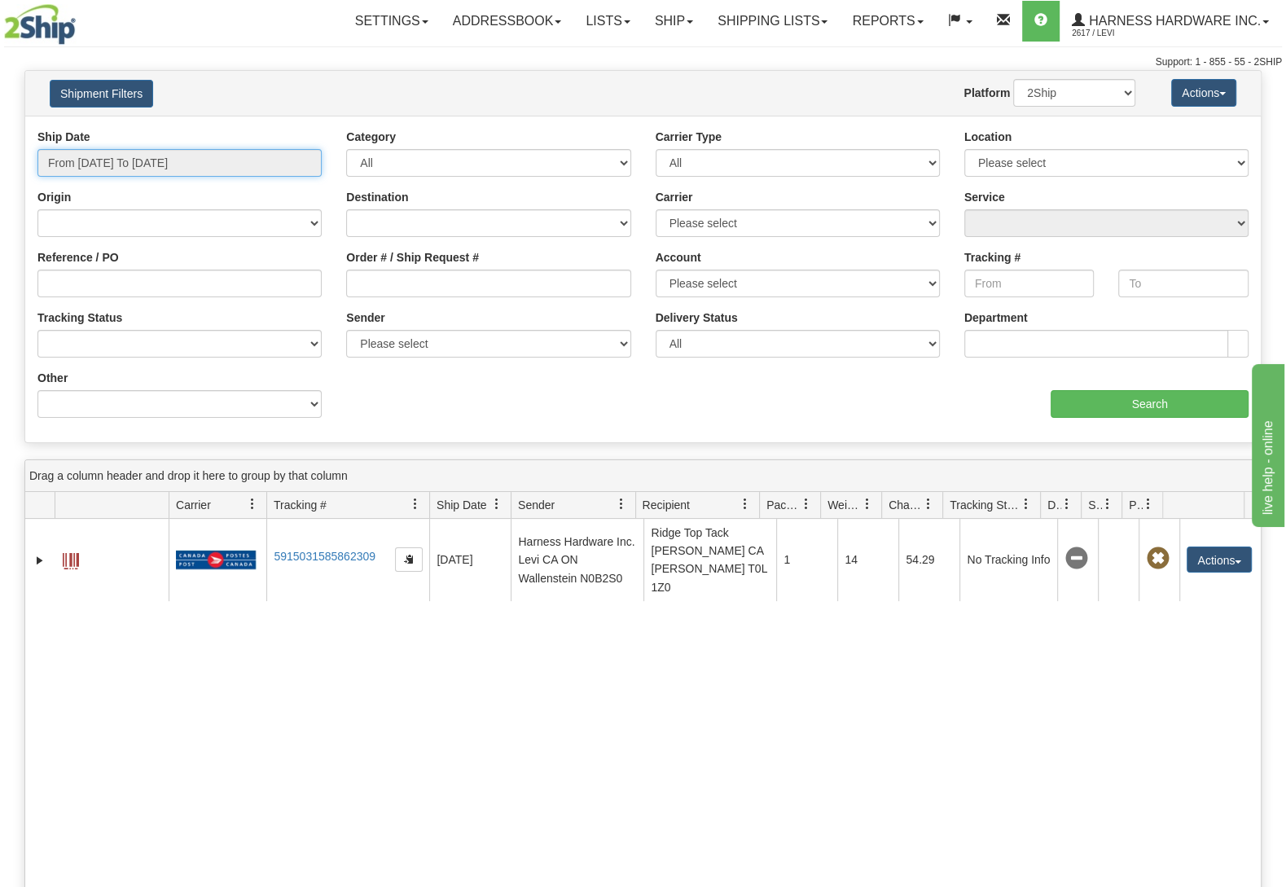
click at [68, 161] on input "From 08/21/2025 To 08/22/2025" at bounding box center [179, 163] width 284 height 28
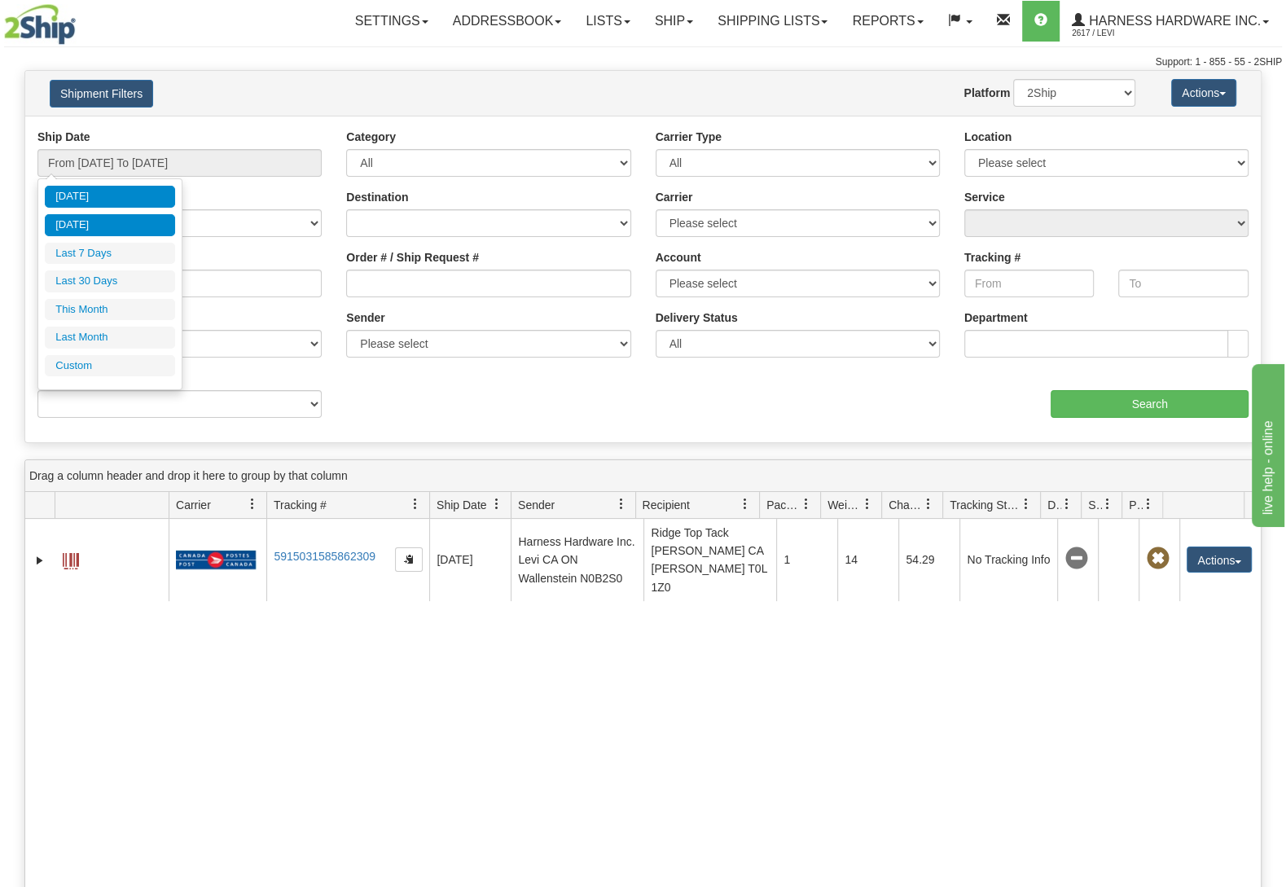
click at [88, 225] on li "Yesterday" at bounding box center [110, 225] width 130 height 22
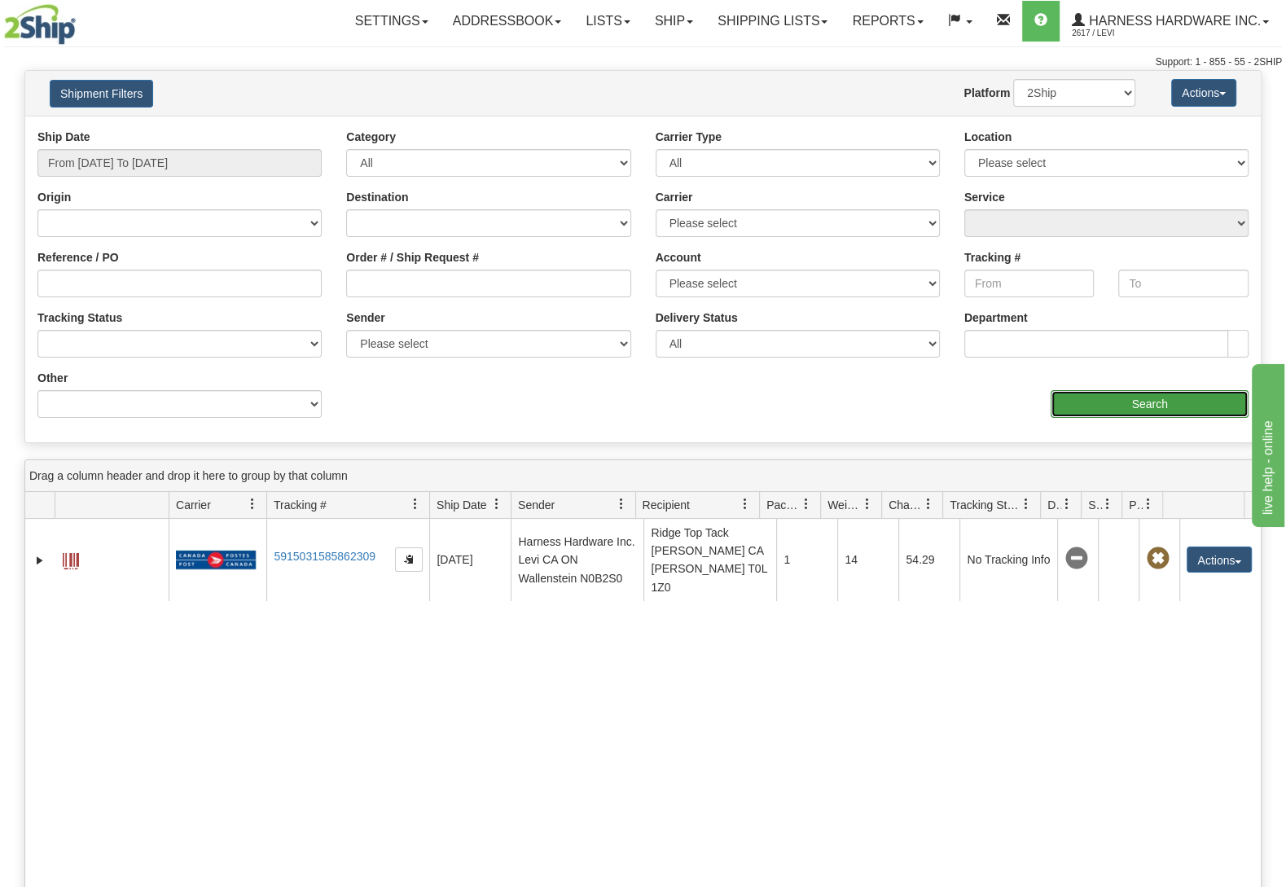
click at [1189, 410] on input "Search" at bounding box center [1149, 404] width 198 height 28
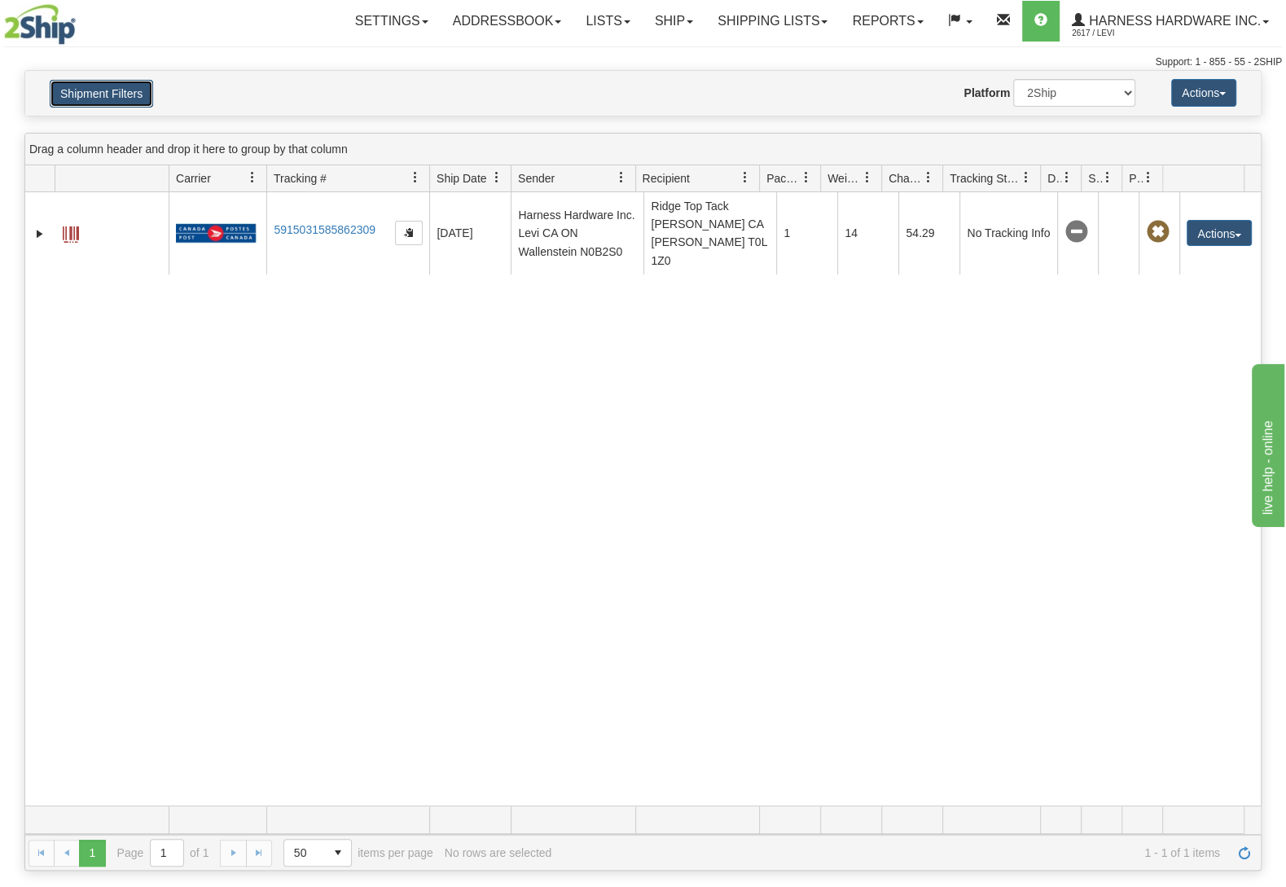
click at [114, 104] on button "Shipment Filters" at bounding box center [101, 94] width 103 height 28
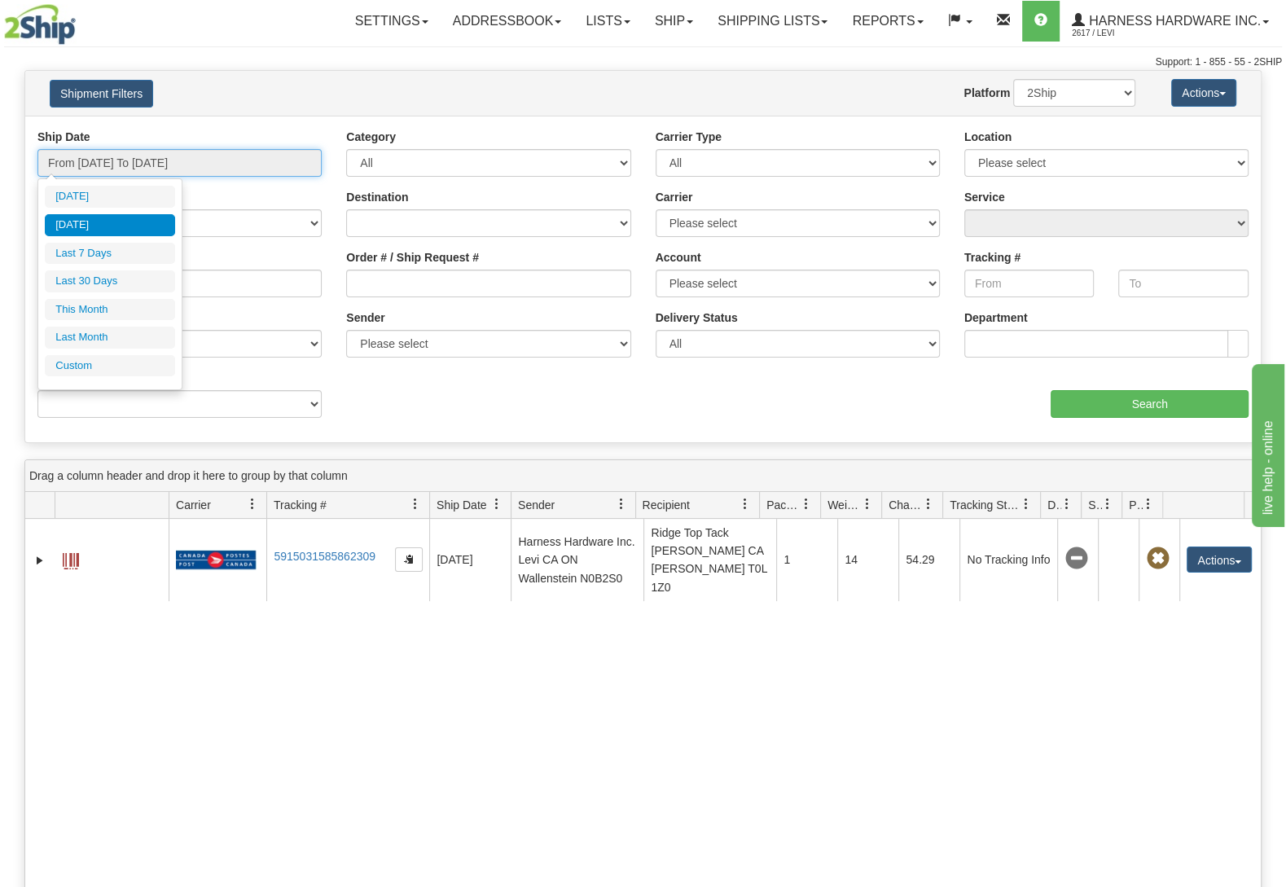
click at [111, 166] on input "From 08/21/2025 To 08/21/2025" at bounding box center [179, 163] width 284 height 28
click at [105, 248] on li "Last 7 Days" at bounding box center [110, 254] width 130 height 22
type input "From 08/16/2025 To 08/22/2025"
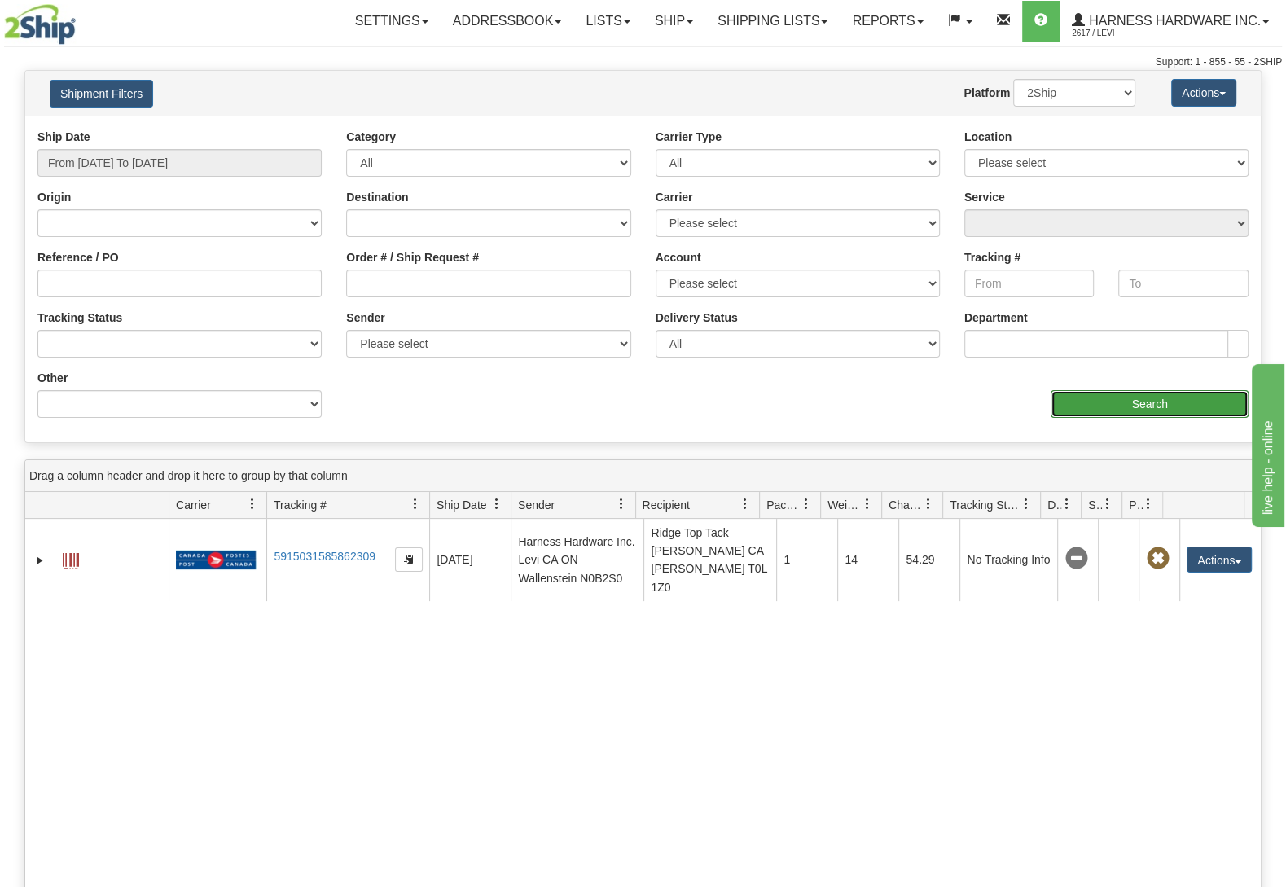
click at [1181, 412] on input "Search" at bounding box center [1149, 404] width 198 height 28
